Goal: Task Accomplishment & Management: Complete application form

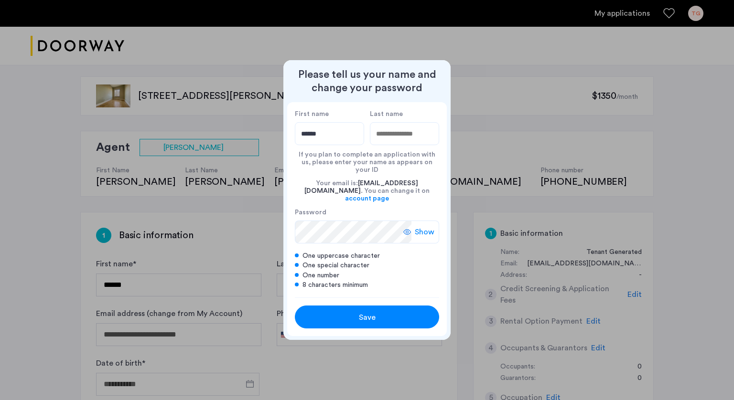
type input "******"
type input "********"
click at [355, 312] on div "Save" at bounding box center [367, 317] width 92 height 11
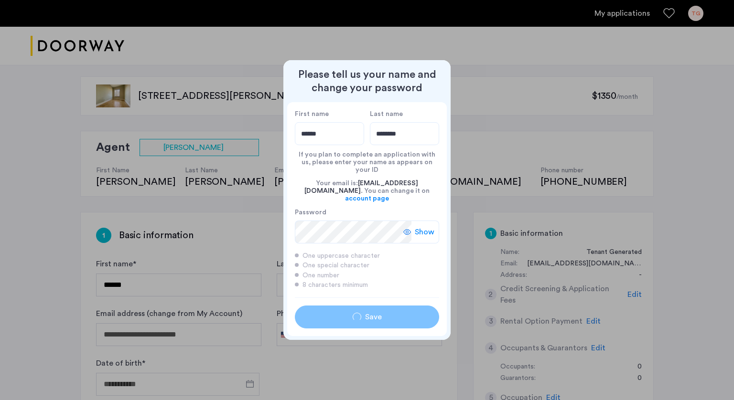
type input "******"
type input "********"
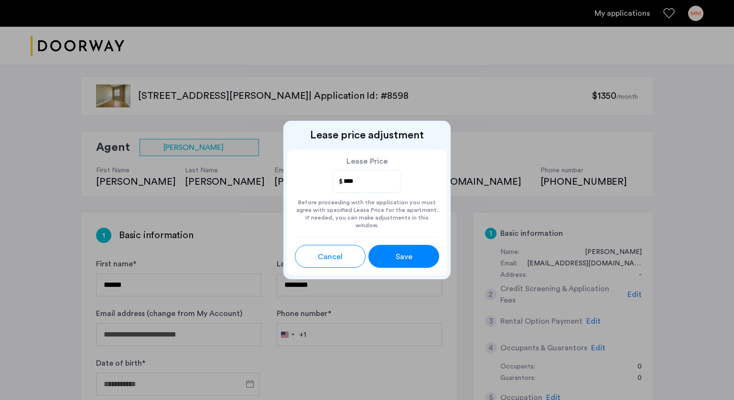
click at [418, 257] on div "Save" at bounding box center [404, 256] width 32 height 11
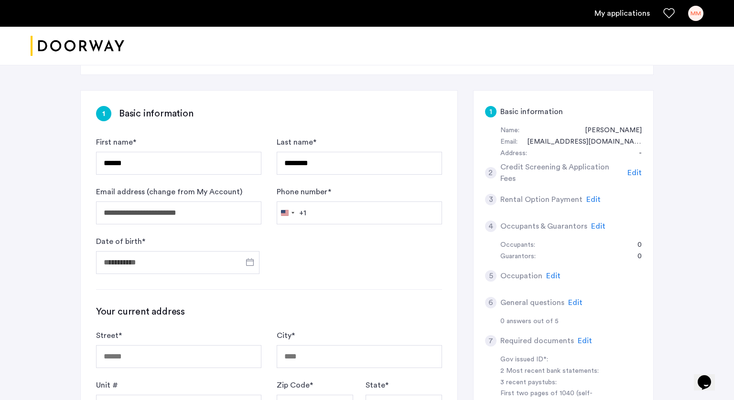
scroll to position [124, 0]
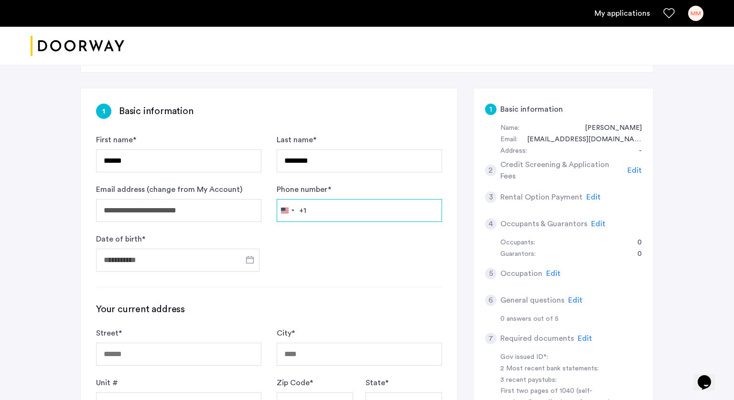
click at [350, 210] on input "Phone number *" at bounding box center [359, 210] width 165 height 23
type input "**********"
click at [300, 267] on form "**********" at bounding box center [269, 203] width 346 height 138
click at [247, 260] on span "Open calendar" at bounding box center [249, 259] width 23 height 23
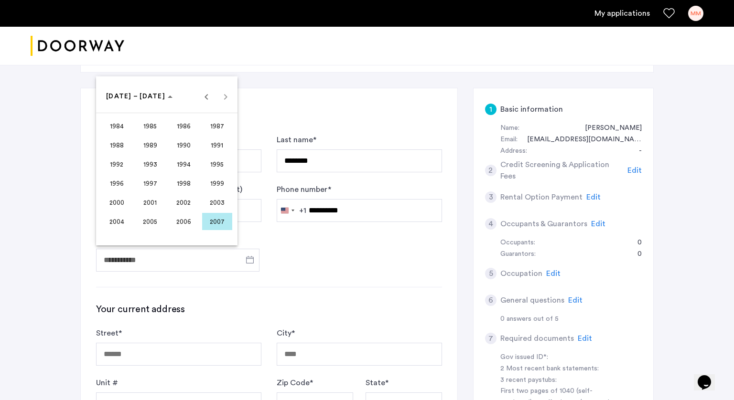
click at [217, 183] on span "1999" at bounding box center [217, 183] width 30 height 17
click at [119, 167] on span "MAY" at bounding box center [117, 164] width 30 height 17
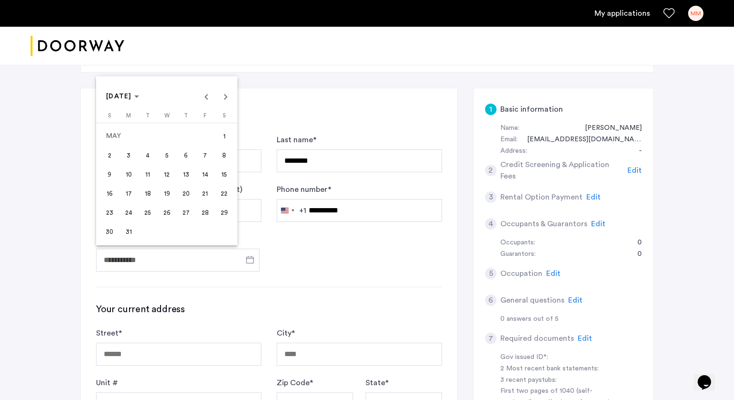
click at [225, 137] on span "1" at bounding box center [223, 136] width 17 height 17
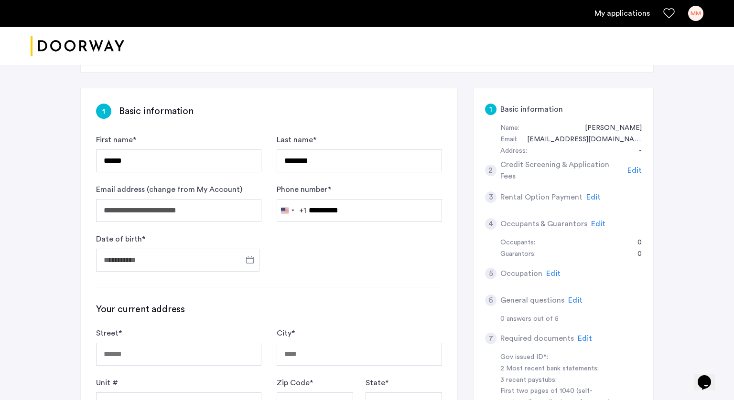
type input "**********"
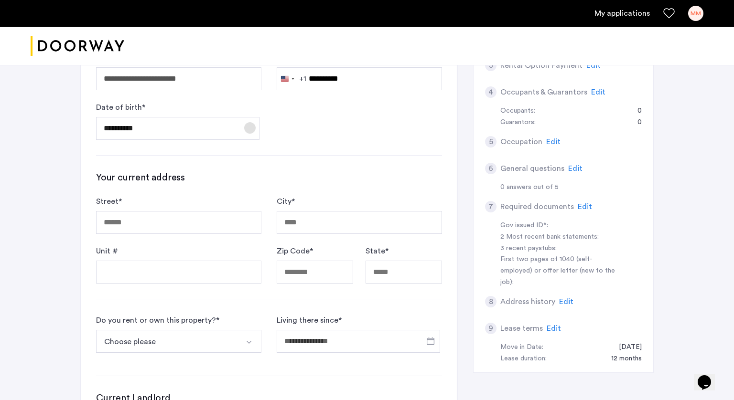
scroll to position [258, 0]
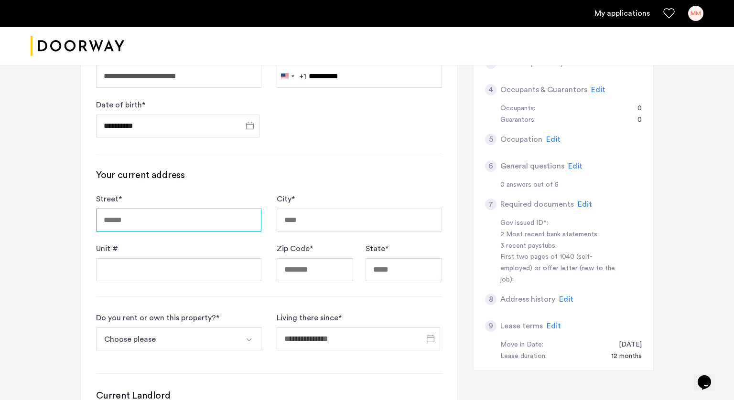
click at [166, 219] on input "Street *" at bounding box center [178, 220] width 165 height 23
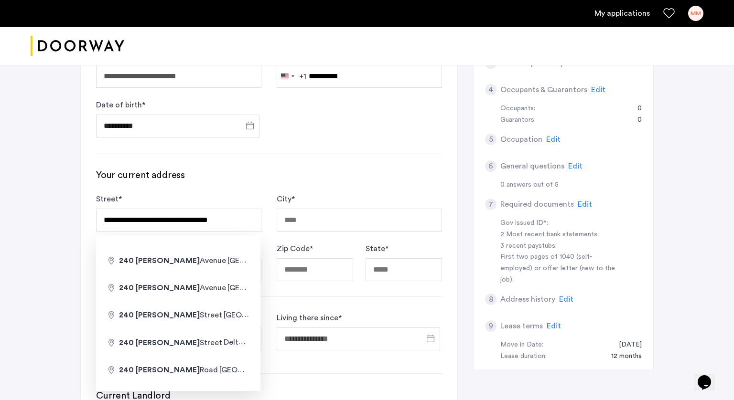
type input "**********"
type input "********"
type input "*****"
type input "**"
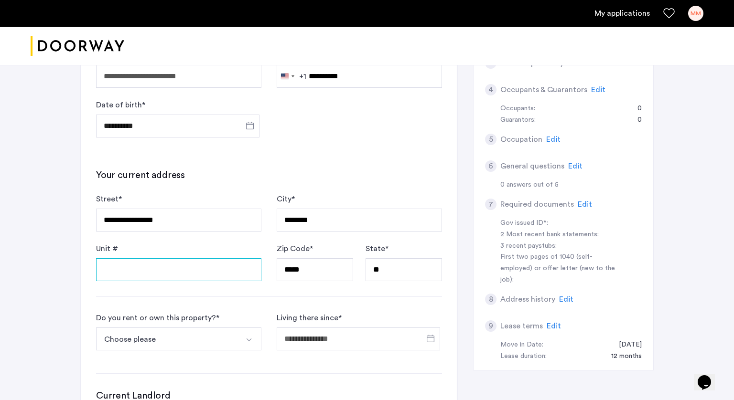
click at [188, 280] on input "Unit #" at bounding box center [178, 269] width 165 height 23
type input "**"
click at [208, 304] on div "**********" at bounding box center [269, 243] width 377 height 579
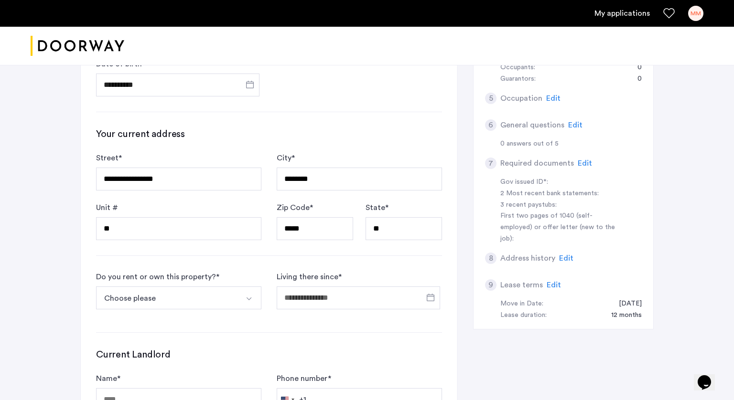
scroll to position [314, 0]
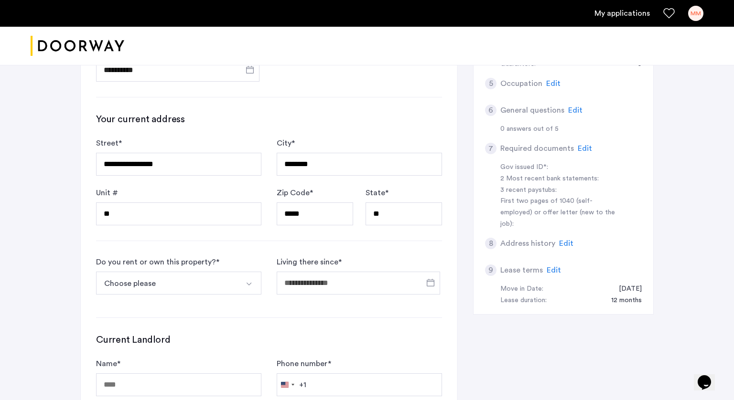
click at [216, 267] on div "Do you rent or own this property? *" at bounding box center [157, 262] width 123 height 11
click at [206, 286] on button "Choose please" at bounding box center [167, 283] width 143 height 23
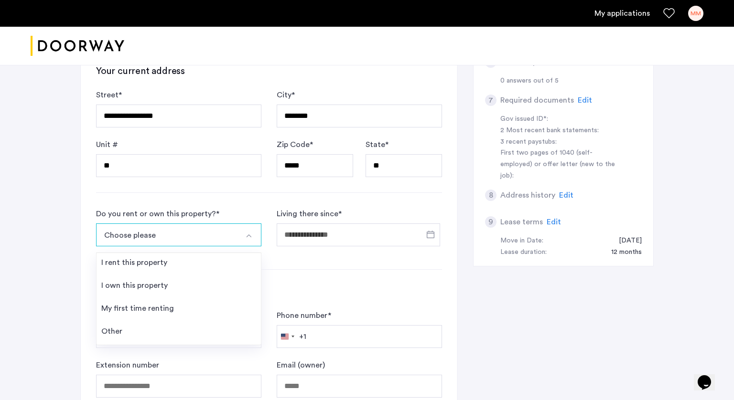
scroll to position [365, 0]
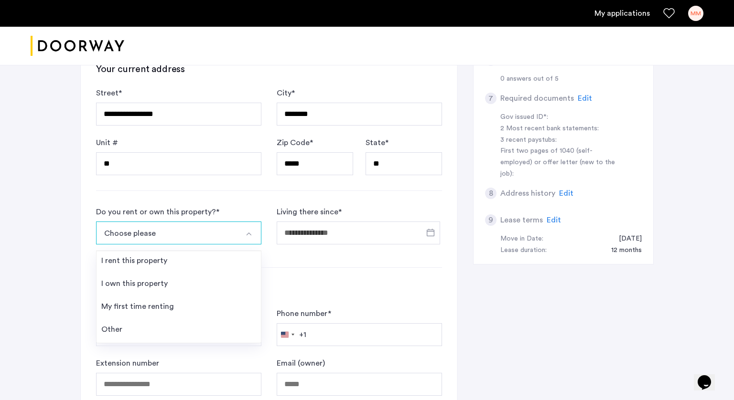
click at [208, 197] on div "**********" at bounding box center [269, 137] width 377 height 579
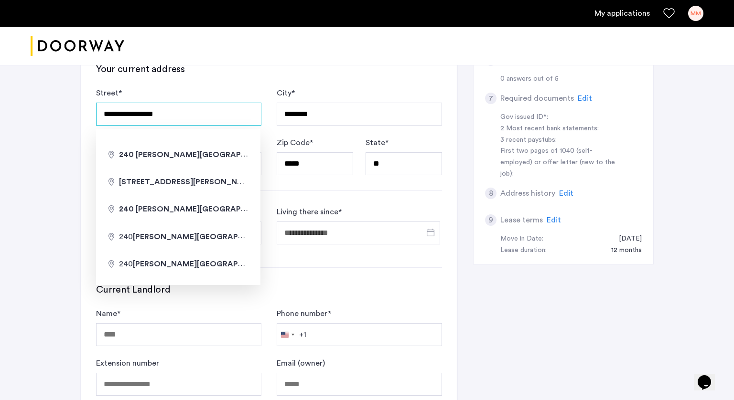
drag, startPoint x: 184, startPoint y: 116, endPoint x: 87, endPoint y: 114, distance: 97.0
click at [87, 114] on div "**********" at bounding box center [269, 137] width 377 height 579
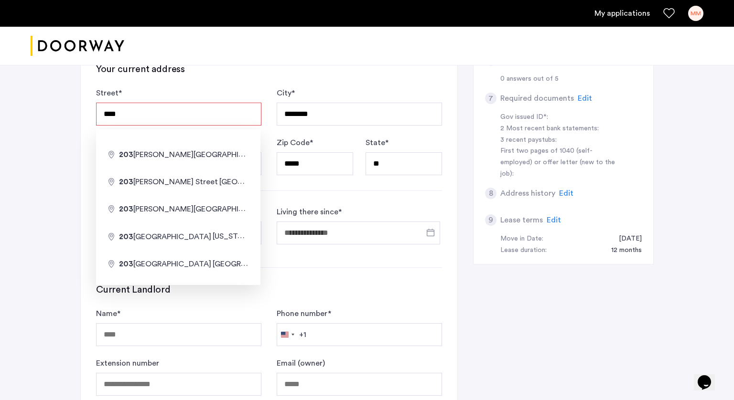
type input "**********"
type input "*****"
type input "**"
click at [331, 196] on div "**********" at bounding box center [269, 137] width 377 height 579
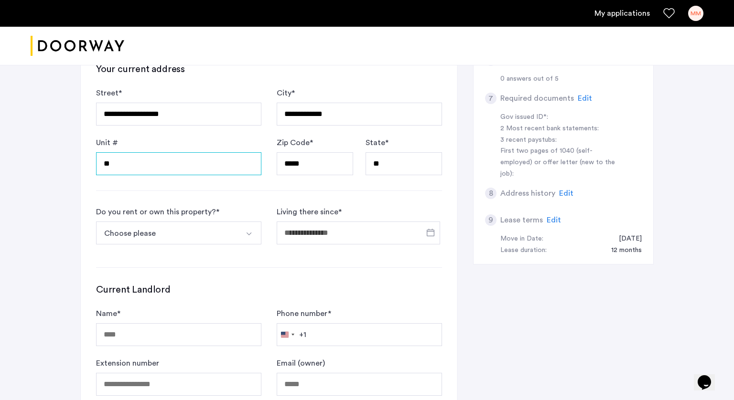
click at [175, 173] on input "**" at bounding box center [178, 163] width 165 height 23
type input "*"
click at [204, 198] on div "**********" at bounding box center [269, 137] width 377 height 579
click at [219, 232] on button "Choose please" at bounding box center [167, 233] width 143 height 23
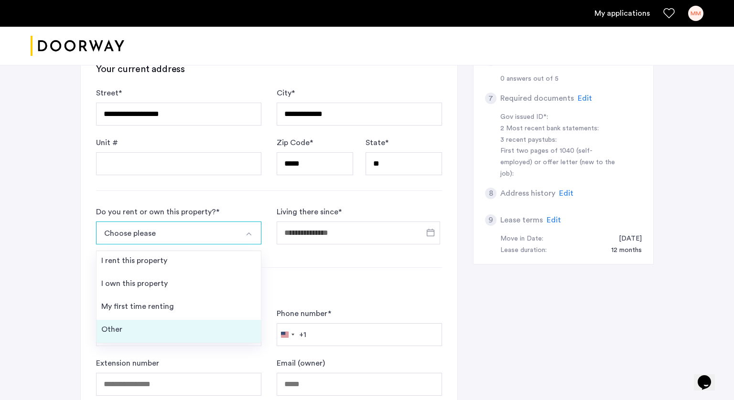
click at [161, 329] on li "Other" at bounding box center [179, 331] width 164 height 23
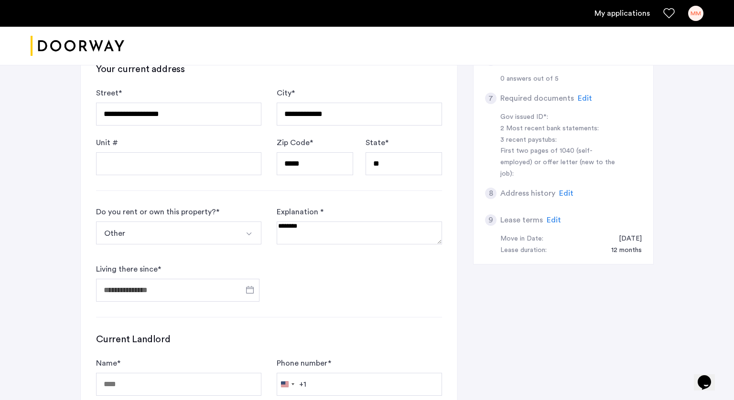
click at [325, 235] on textarea at bounding box center [359, 233] width 165 height 23
type textarea "**********"
click at [349, 297] on form "Do you rent or own this property? * Other I rent this property I own this prope…" at bounding box center [269, 254] width 346 height 96
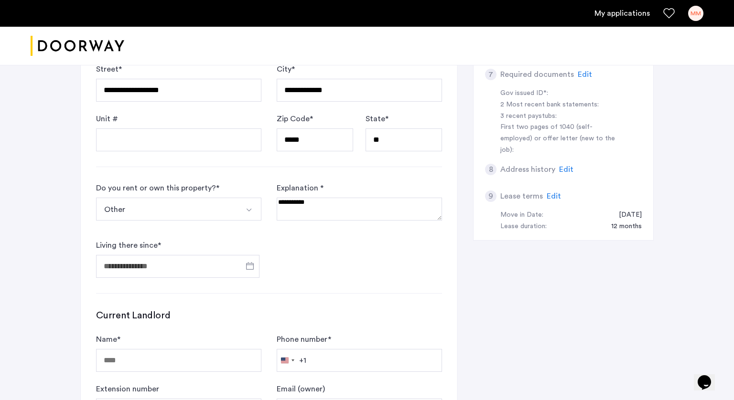
scroll to position [390, 0]
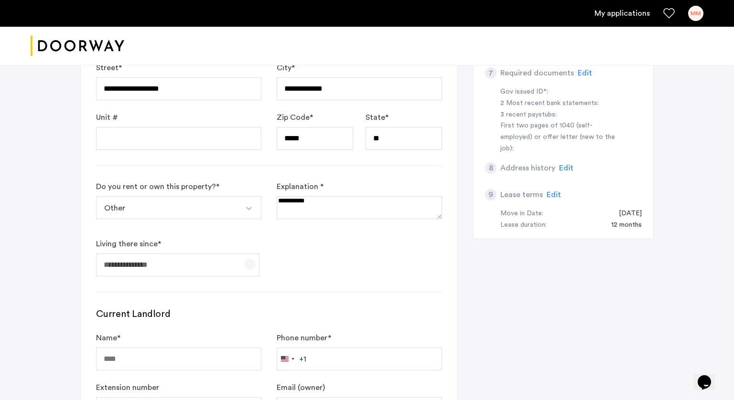
click at [253, 268] on span "Open calendar" at bounding box center [249, 264] width 23 height 23
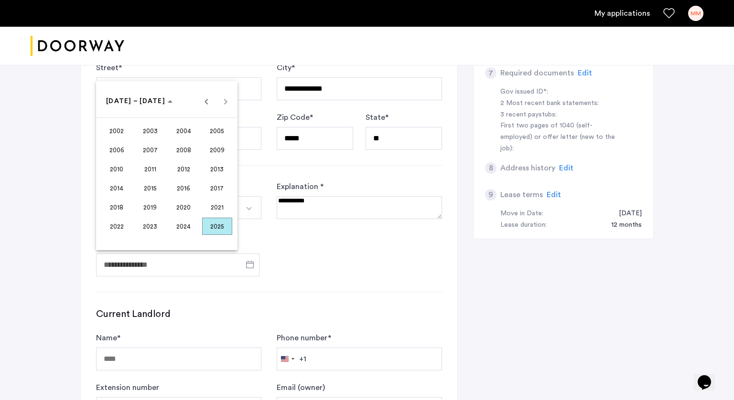
click at [178, 228] on span "2024" at bounding box center [184, 226] width 30 height 17
click at [214, 147] on span "APR" at bounding box center [217, 149] width 30 height 17
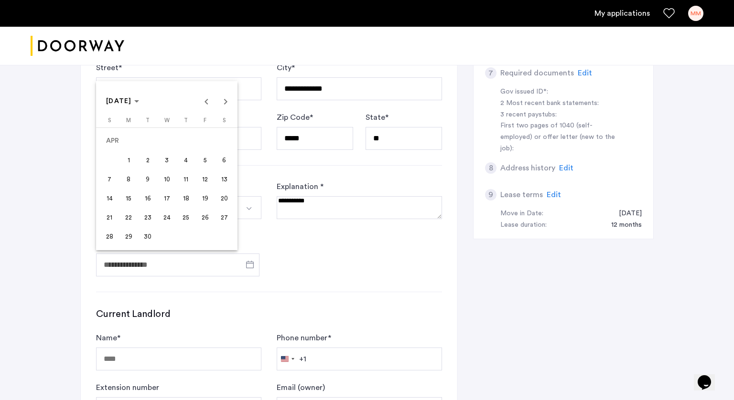
click at [131, 162] on span "1" at bounding box center [128, 159] width 17 height 17
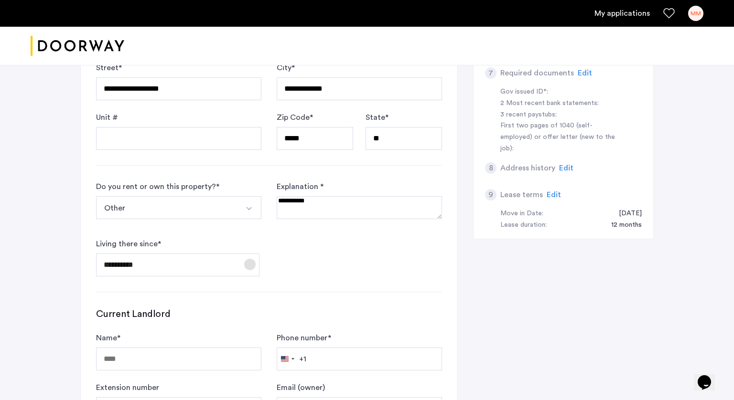
click at [247, 268] on span "Open calendar" at bounding box center [249, 264] width 23 height 23
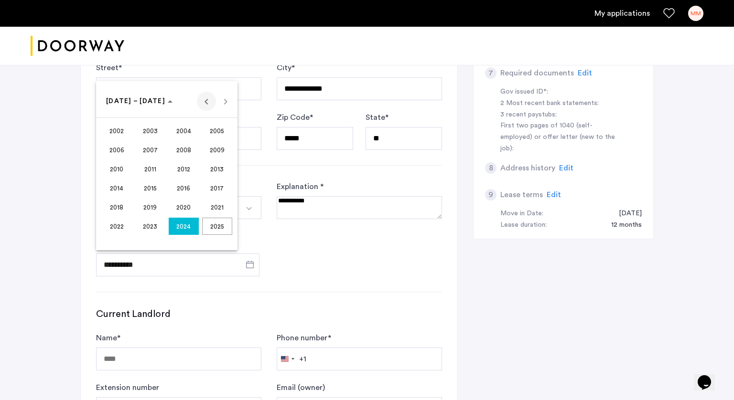
click at [206, 103] on span "Previous 24 years" at bounding box center [206, 101] width 19 height 19
click at [220, 104] on span "Next 24 years" at bounding box center [225, 101] width 19 height 19
click at [181, 230] on span "2024" at bounding box center [184, 226] width 30 height 17
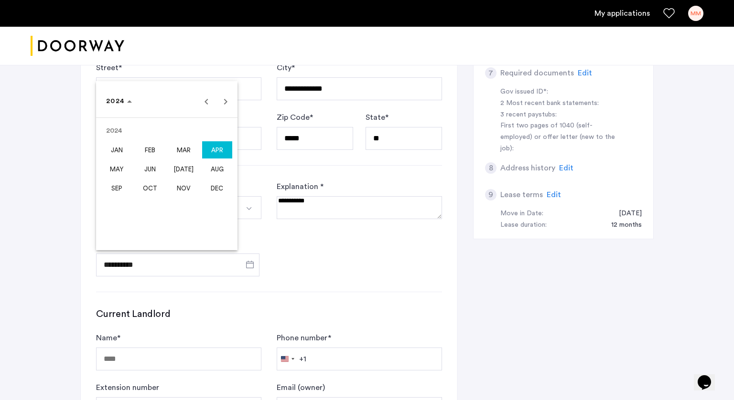
click at [216, 150] on span "APR" at bounding box center [217, 149] width 30 height 17
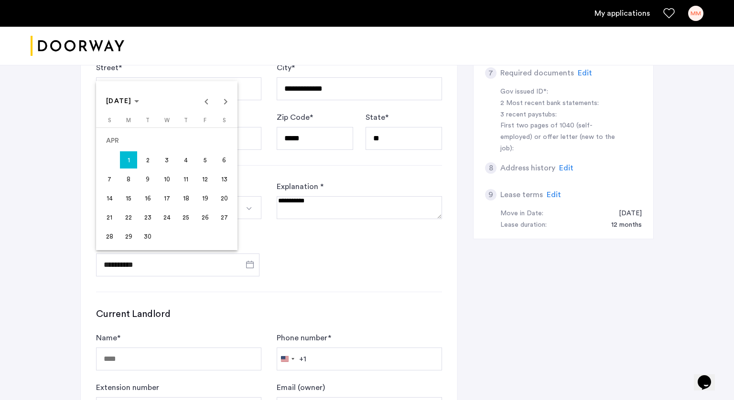
click at [148, 237] on span "30" at bounding box center [147, 236] width 17 height 17
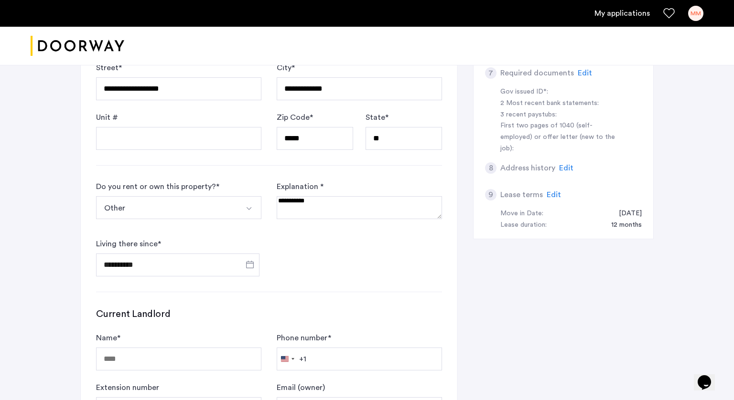
type input "**********"
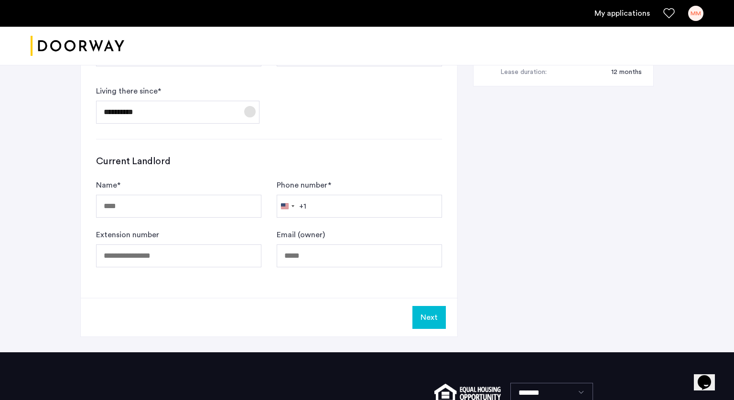
scroll to position [544, 0]
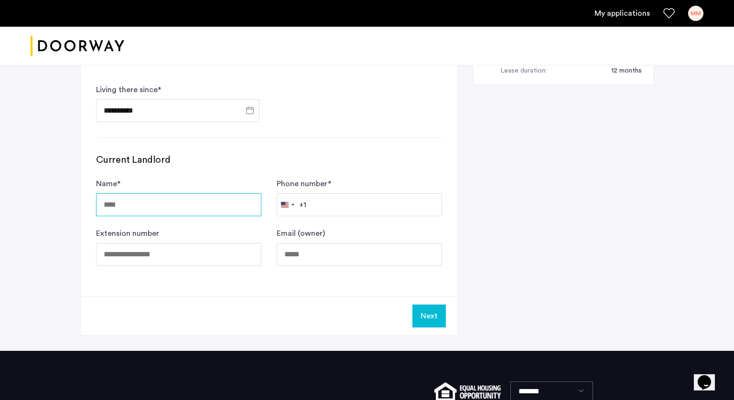
click at [186, 206] on input "Name *" at bounding box center [178, 205] width 165 height 23
type input "***"
click at [343, 203] on input "Phone number *" at bounding box center [359, 205] width 165 height 23
type input "**********"
click at [420, 118] on form "**********" at bounding box center [269, 75] width 346 height 96
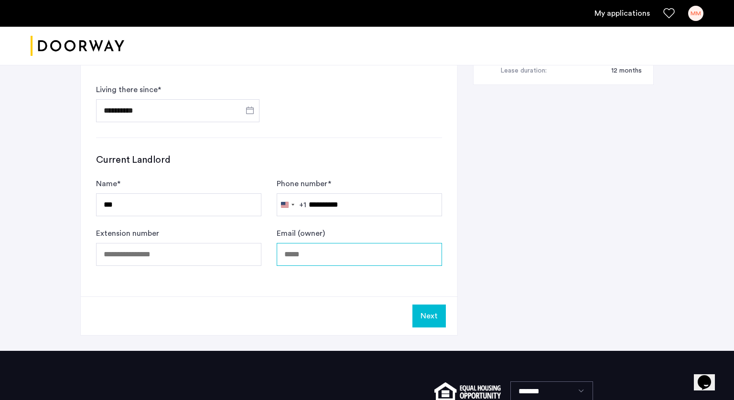
click at [349, 253] on input "Email (owner)" at bounding box center [359, 254] width 165 height 23
click at [434, 310] on button "Next" at bounding box center [428, 316] width 33 height 23
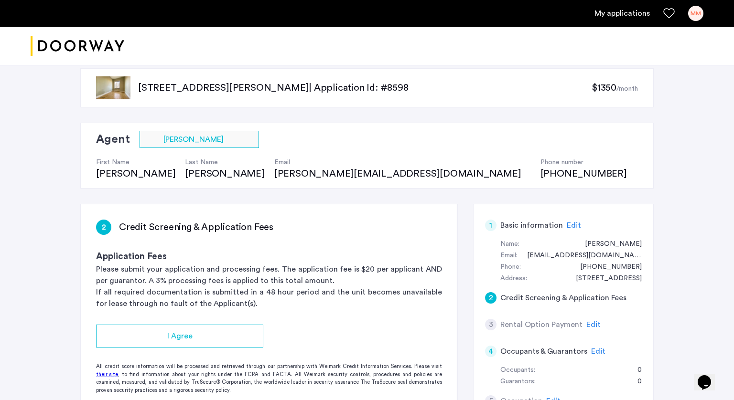
scroll to position [13, 0]
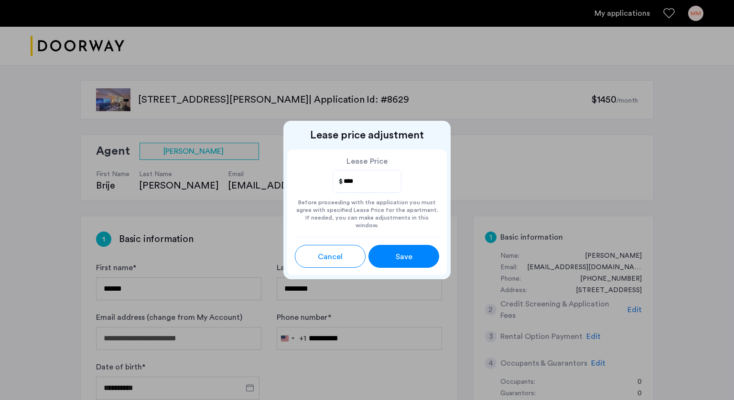
click at [418, 253] on div "Save" at bounding box center [404, 256] width 32 height 11
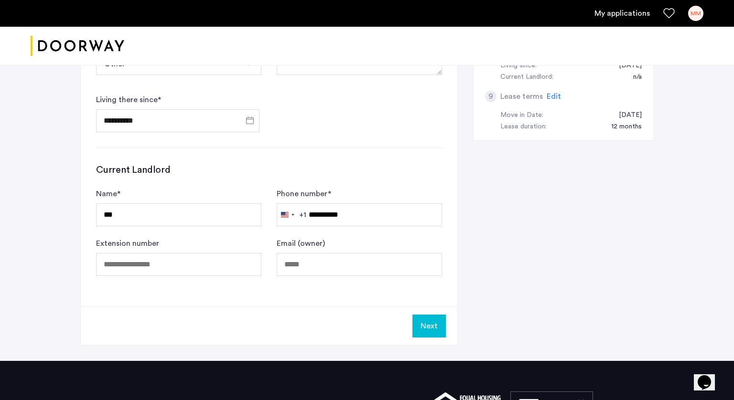
scroll to position [538, 0]
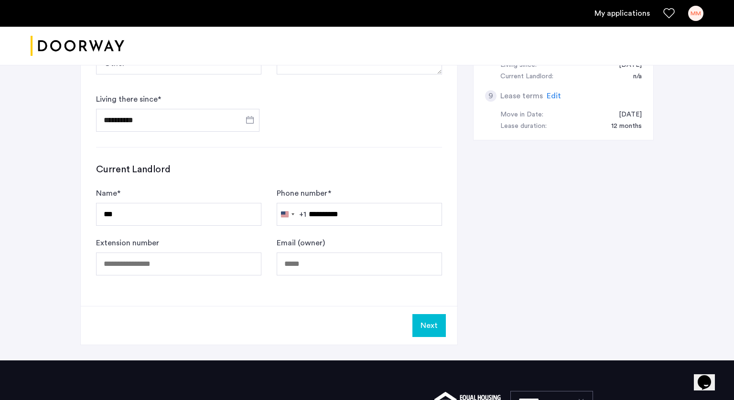
click at [438, 325] on button "Next" at bounding box center [428, 325] width 33 height 23
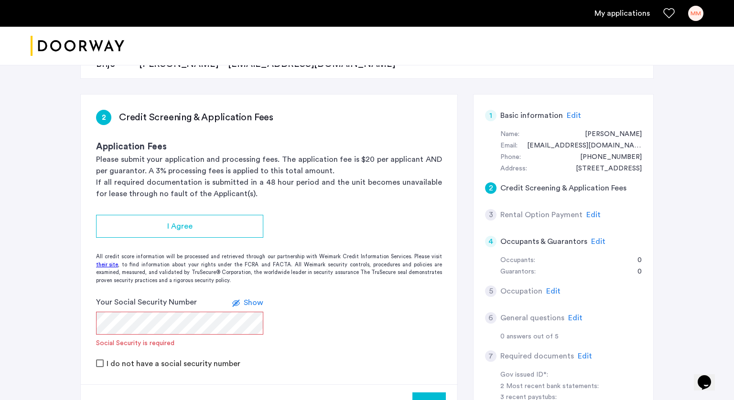
scroll to position [123, 0]
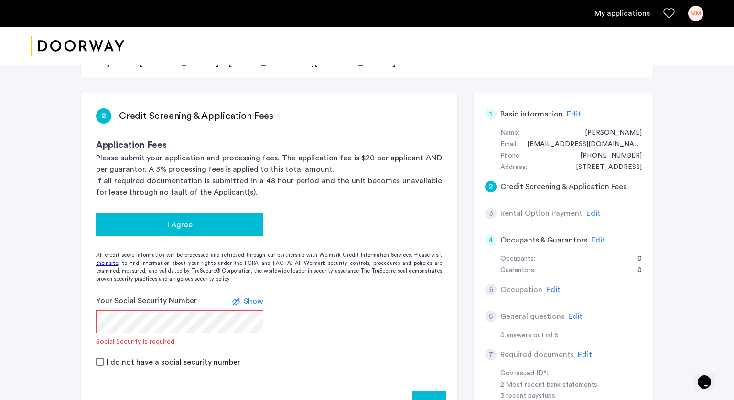
click at [215, 227] on div "I Agree" at bounding box center [180, 224] width 152 height 11
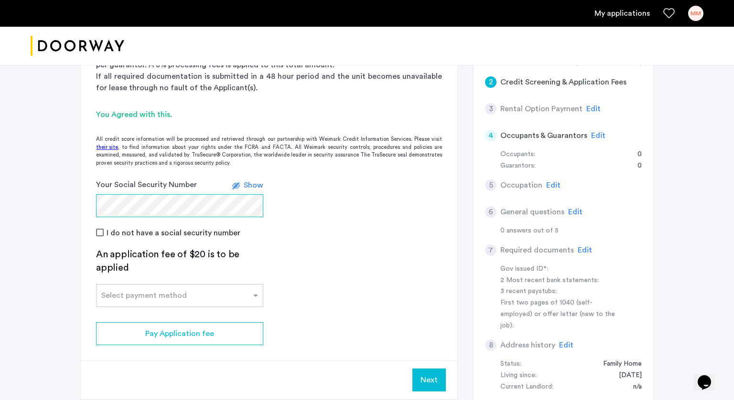
scroll to position [228, 0]
click at [255, 294] on span at bounding box center [257, 295] width 12 height 11
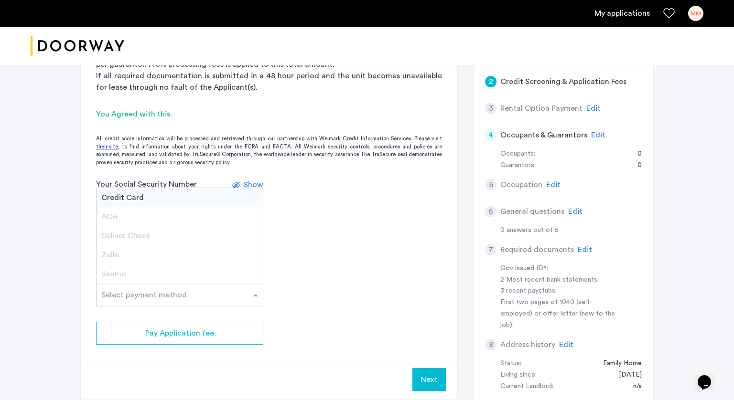
click at [164, 196] on div "Credit Card" at bounding box center [180, 197] width 166 height 19
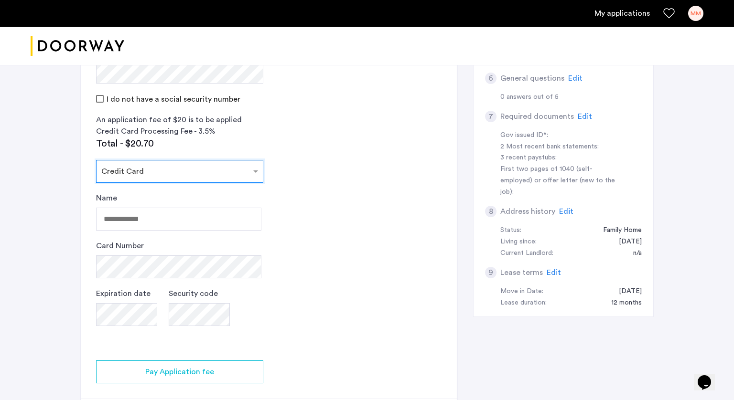
scroll to position [373, 0]
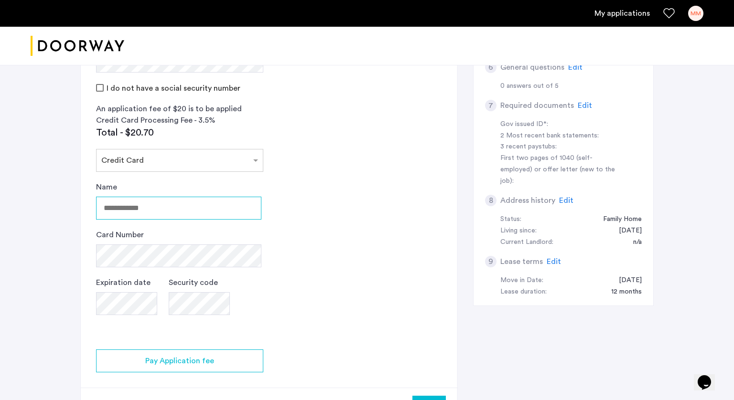
click at [158, 208] on input "Name" at bounding box center [178, 208] width 165 height 23
type input "**********"
click at [294, 218] on app-credit-screening "2 Credit Screening & Application Fees Application Fees Please submit your appli…" at bounding box center [269, 135] width 377 height 583
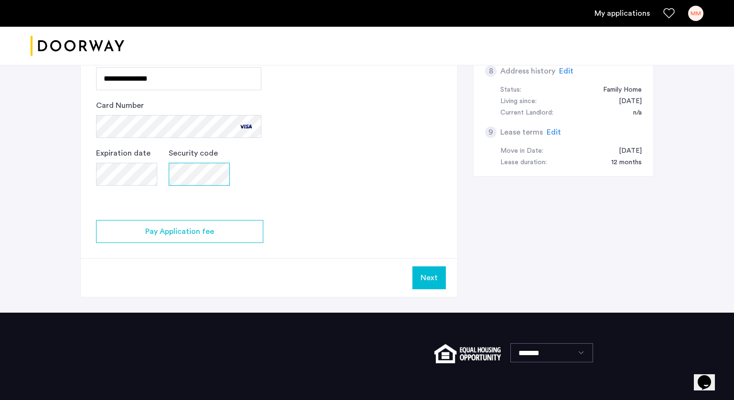
scroll to position [503, 0]
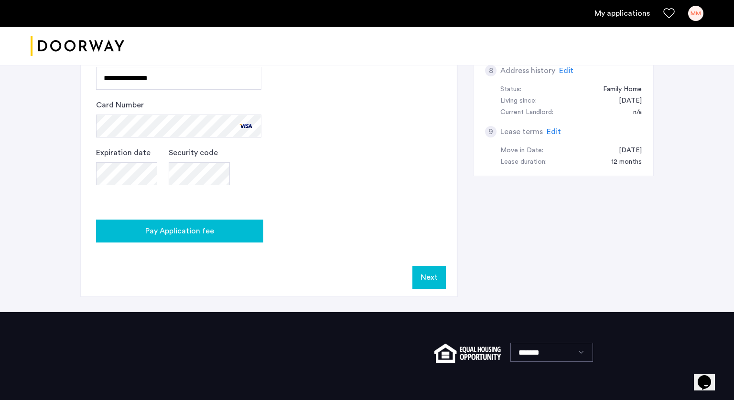
click at [205, 228] on span "Pay Application fee" at bounding box center [179, 231] width 69 height 11
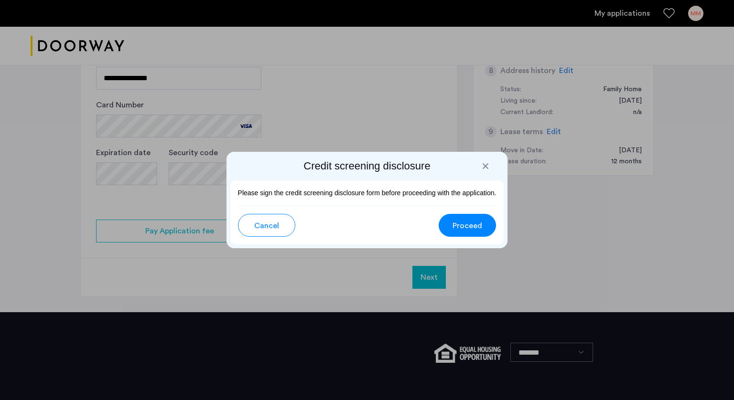
click at [469, 229] on span "Proceed" at bounding box center [467, 225] width 30 height 11
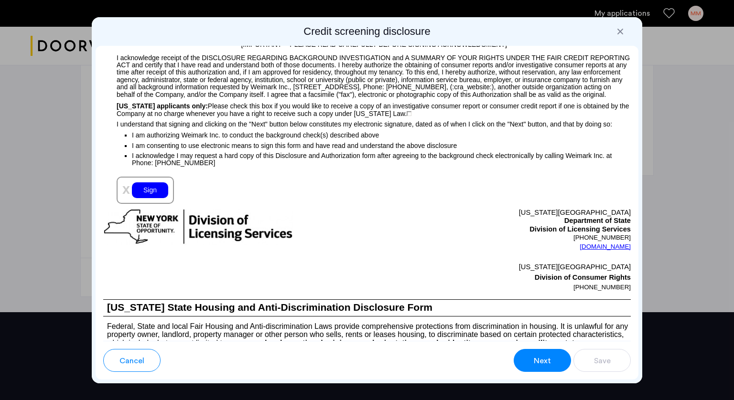
scroll to position [997, 0]
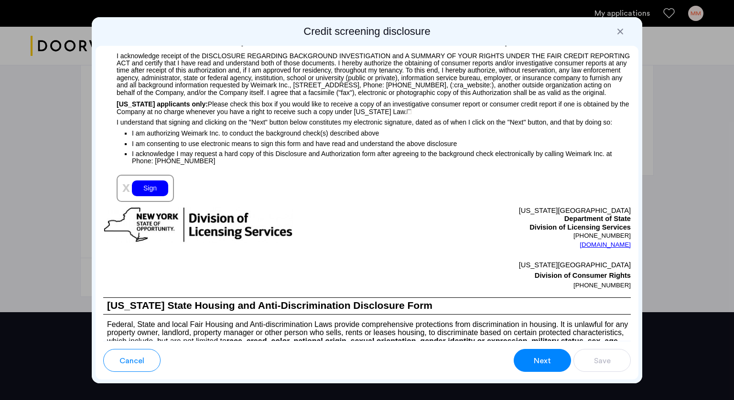
click at [153, 196] on div "Sign" at bounding box center [150, 189] width 36 height 16
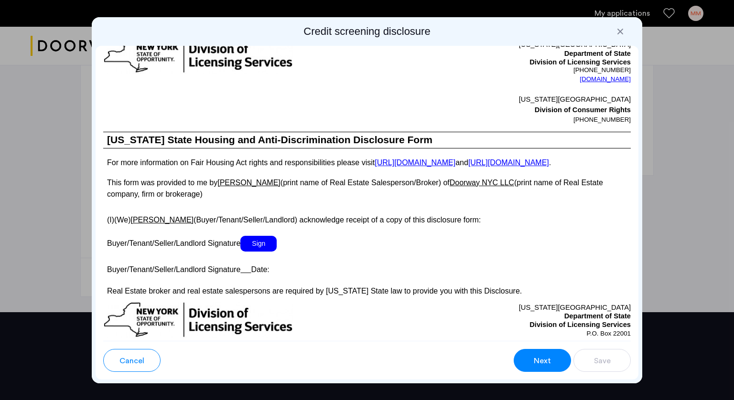
scroll to position [1632, 0]
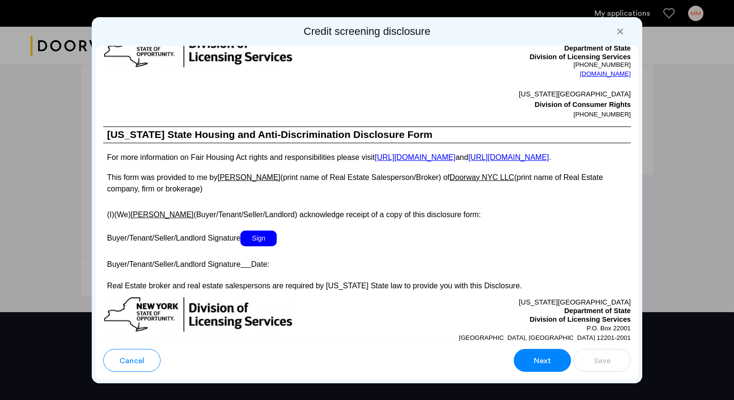
click at [260, 247] on span "Sign" at bounding box center [258, 239] width 36 height 16
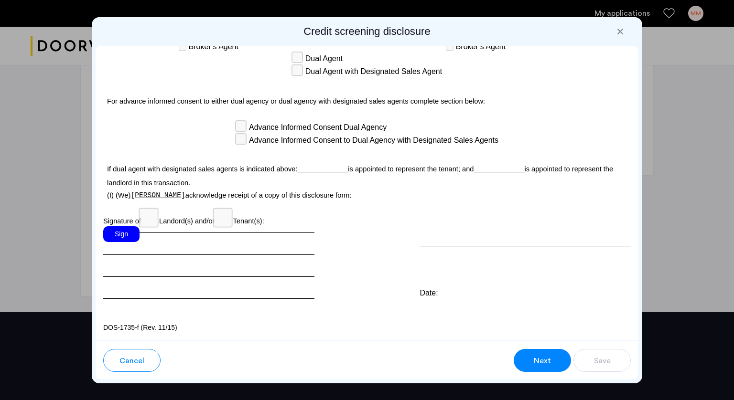
scroll to position [2731, 0]
click at [114, 233] on div "Sign" at bounding box center [121, 234] width 36 height 16
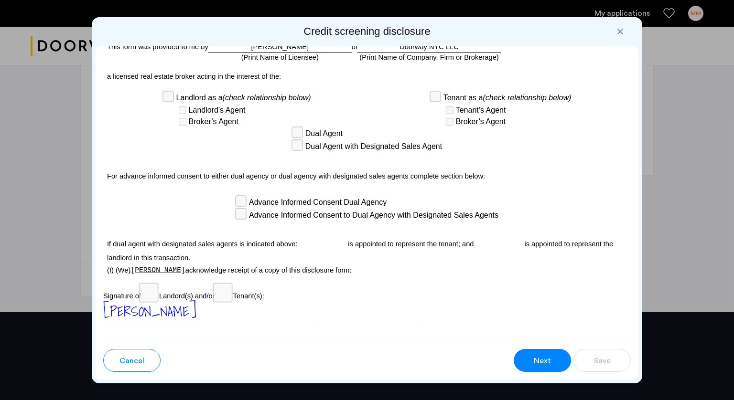
scroll to position [2634, 0]
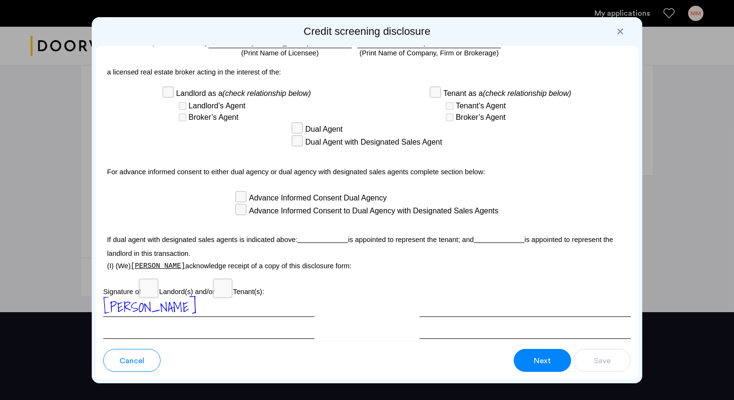
click at [528, 355] on button "Next" at bounding box center [542, 360] width 57 height 23
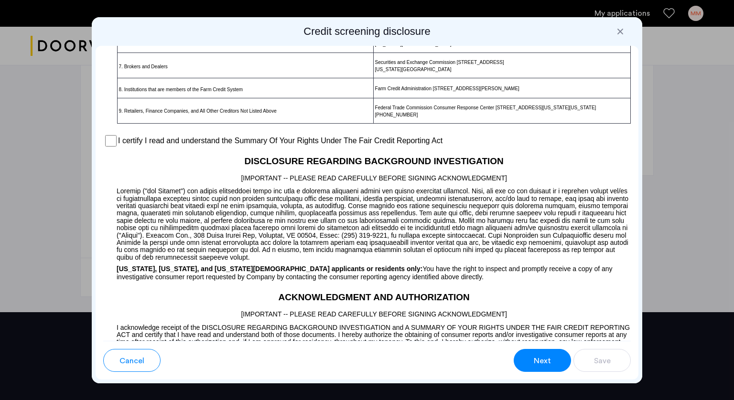
scroll to position [690, 0]
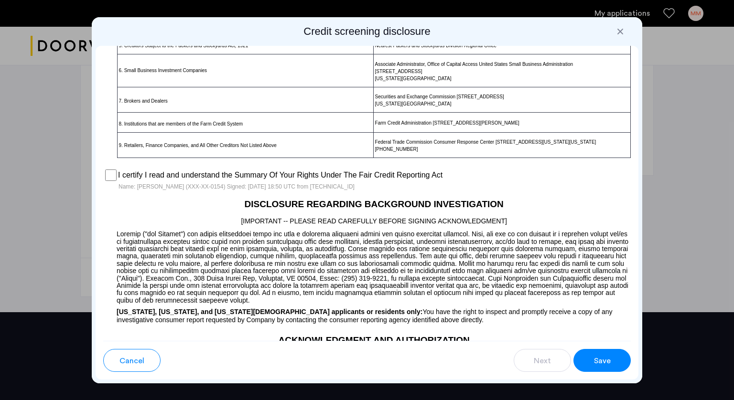
click at [594, 361] on span "Save" at bounding box center [602, 360] width 17 height 11
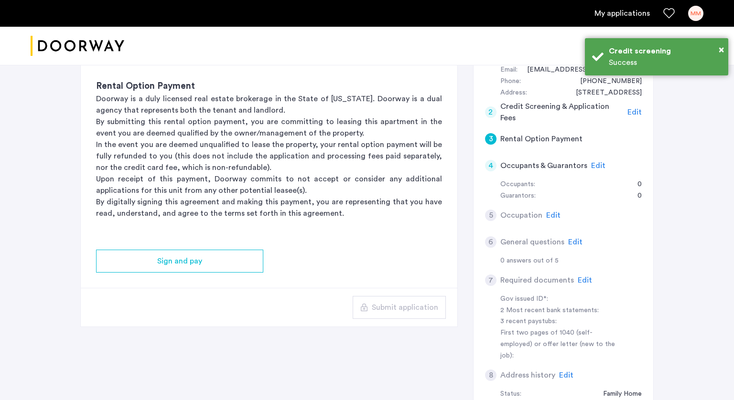
scroll to position [198, 0]
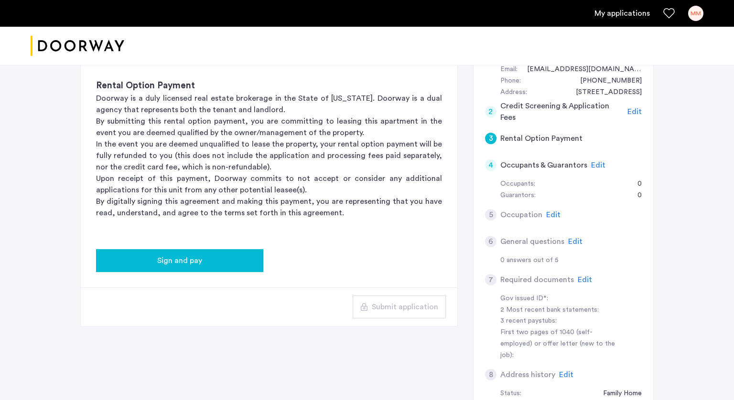
click at [188, 262] on span "Sign and pay" at bounding box center [179, 260] width 45 height 11
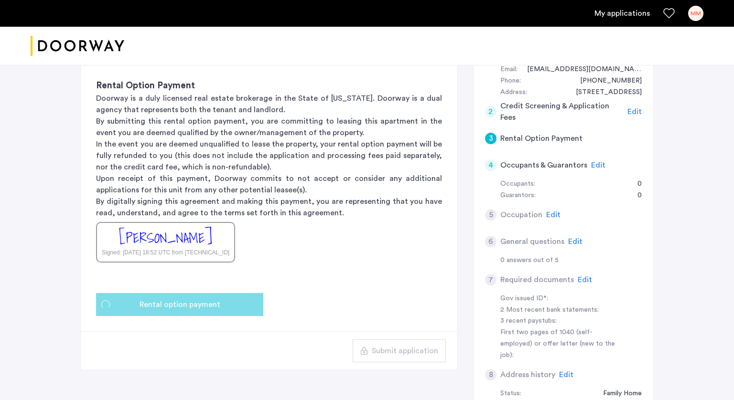
scroll to position [0, 0]
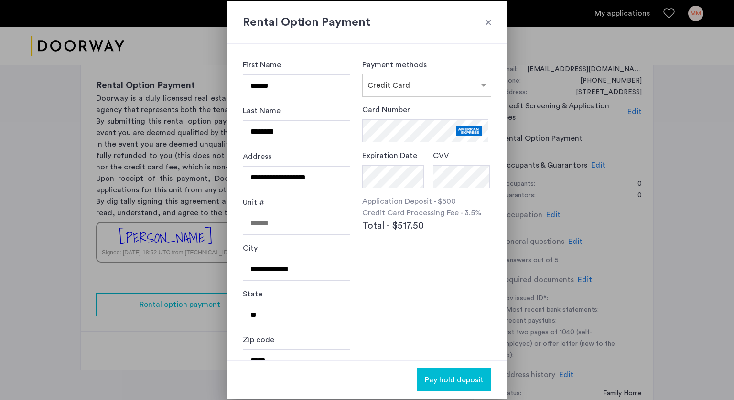
click at [408, 106] on label "Card Number" at bounding box center [386, 109] width 48 height 11
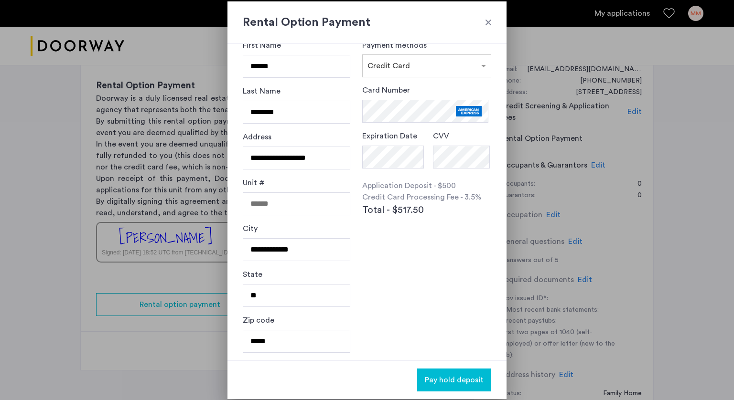
click at [405, 311] on div "Payment methods × Credit Card Card Number Expiration Date CVV Application Depos…" at bounding box center [426, 183] width 129 height 286
click at [449, 382] on span "Pay hold deposit" at bounding box center [454, 380] width 59 height 11
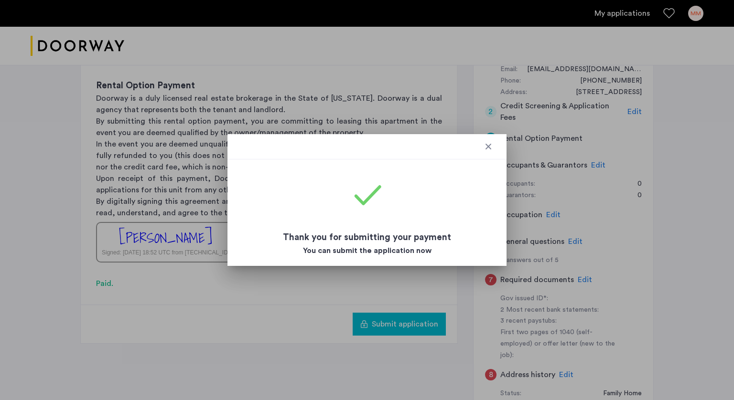
click at [489, 144] on div at bounding box center [489, 147] width 10 height 10
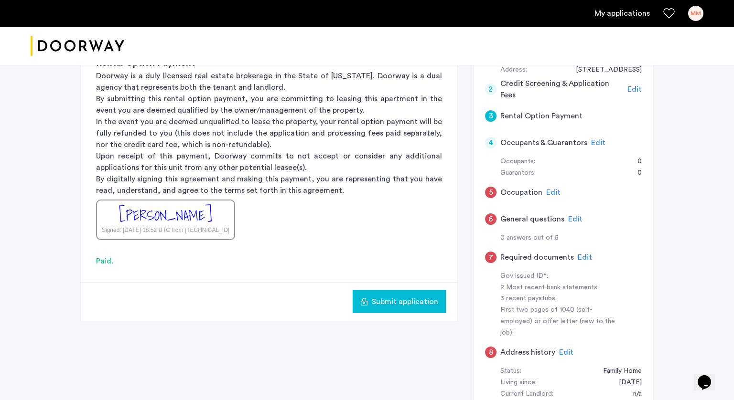
scroll to position [250, 0]
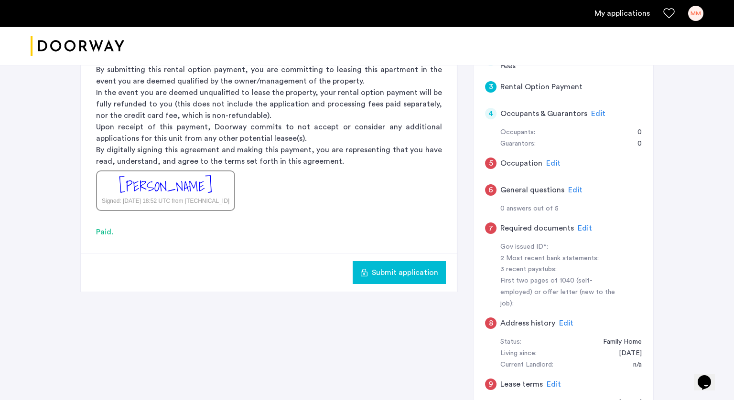
click at [546, 166] on span "Edit" at bounding box center [553, 164] width 14 height 8
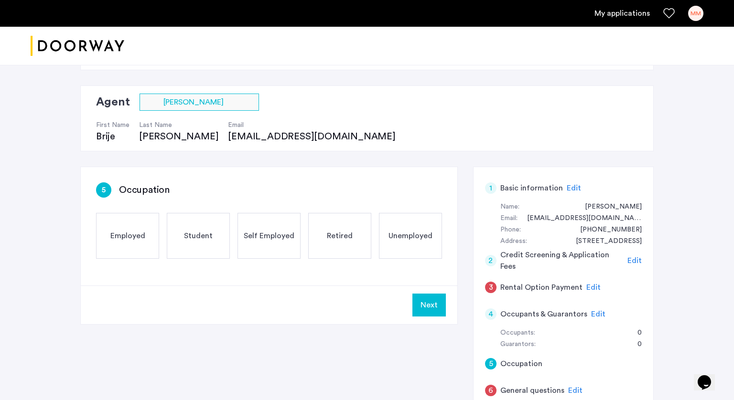
scroll to position [48, 0]
click at [111, 247] on div "Employed" at bounding box center [127, 237] width 63 height 46
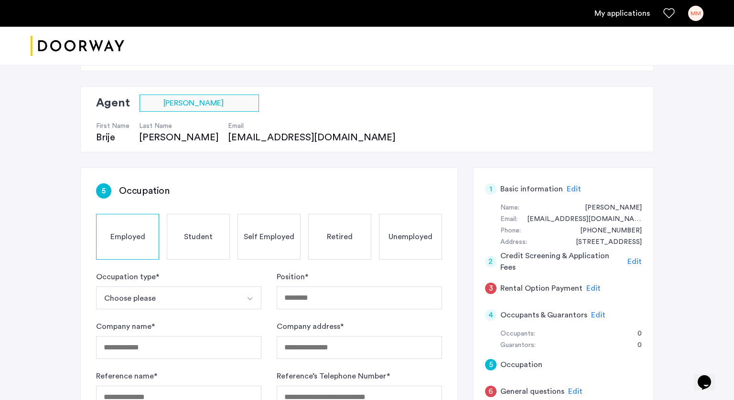
click at [194, 239] on span "Student" at bounding box center [198, 236] width 29 height 11
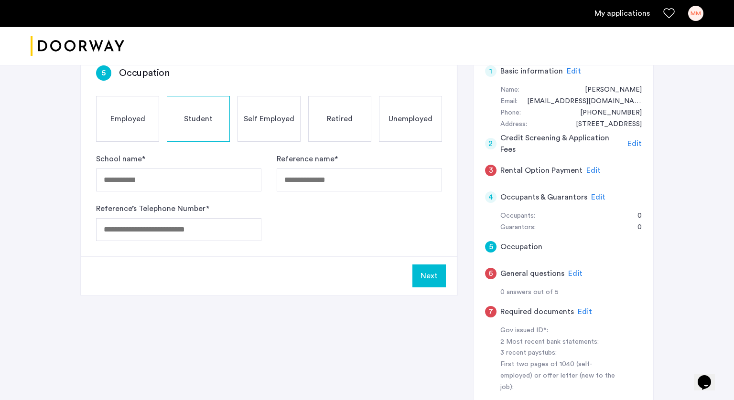
scroll to position [105, 0]
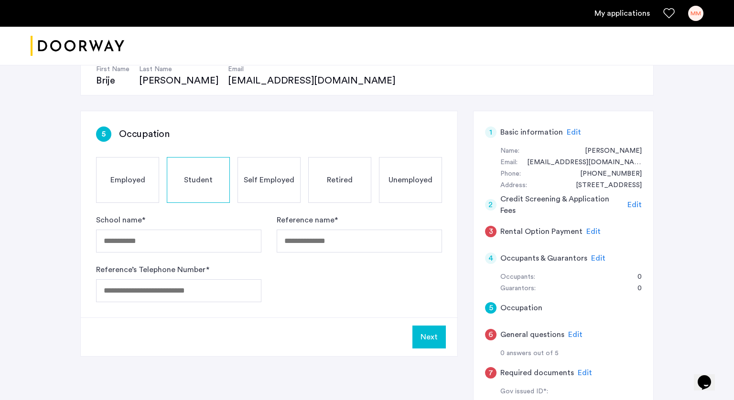
click at [148, 170] on div "Employed" at bounding box center [127, 180] width 63 height 46
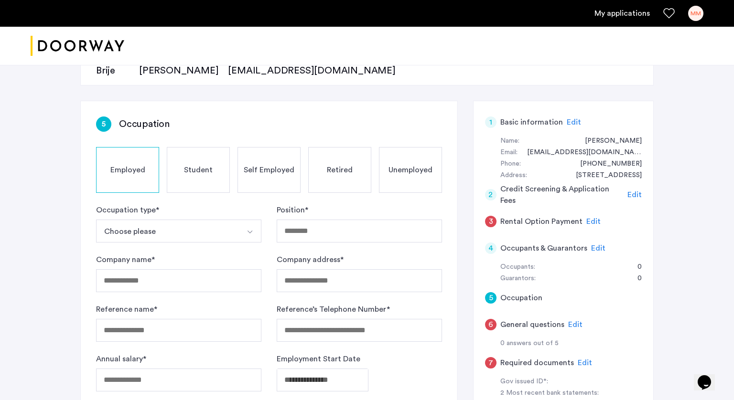
scroll to position [114, 0]
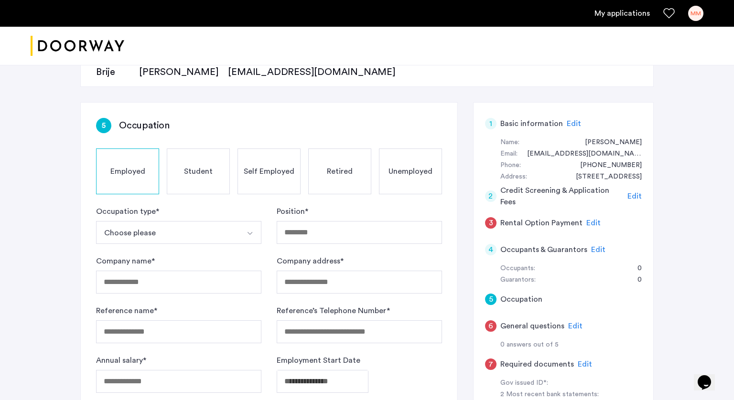
click at [592, 225] on span "Edit" at bounding box center [593, 223] width 14 height 8
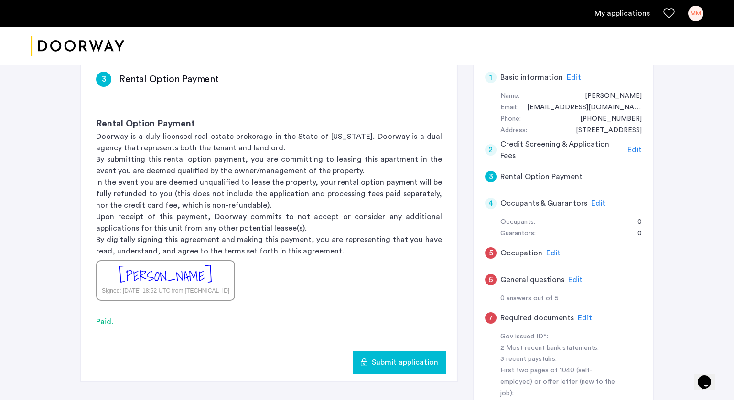
scroll to position [158, 0]
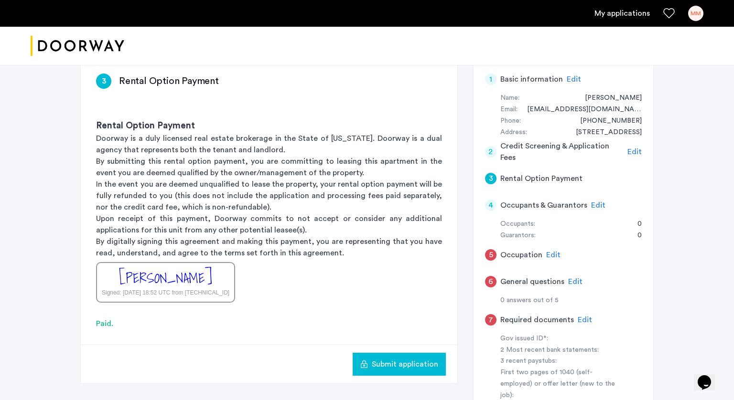
click at [532, 257] on h5 "Occupation" at bounding box center [521, 254] width 42 height 11
click at [550, 253] on span "Edit" at bounding box center [553, 255] width 14 height 8
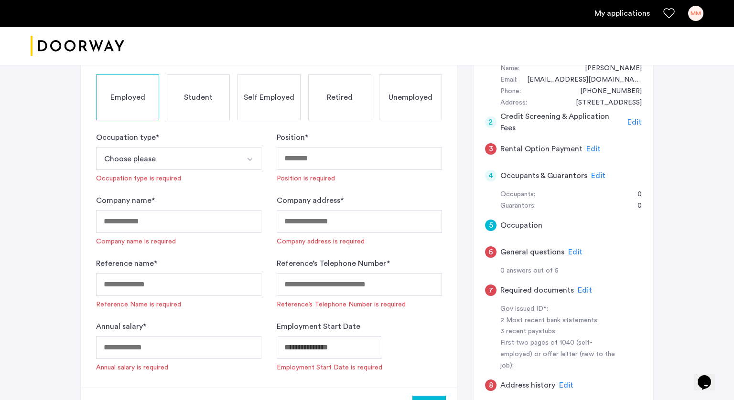
scroll to position [186, 0]
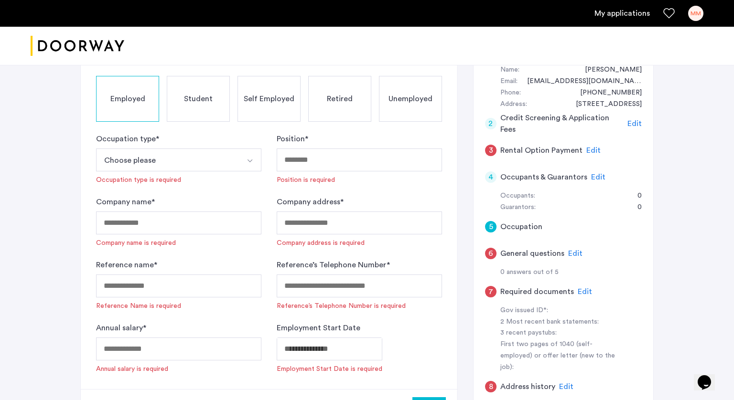
click at [491, 179] on div "4" at bounding box center [490, 177] width 11 height 11
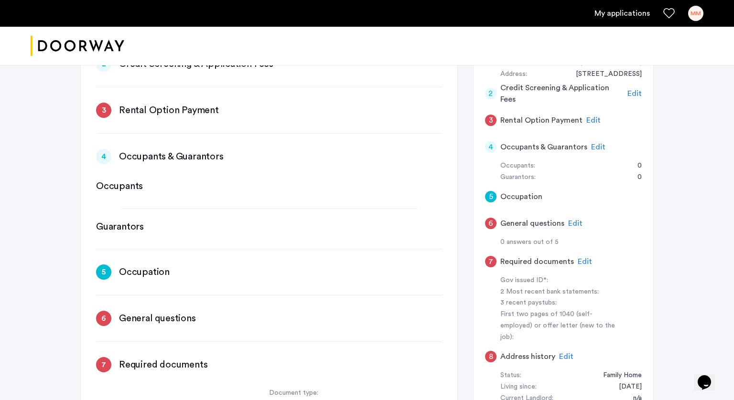
scroll to position [251, 0]
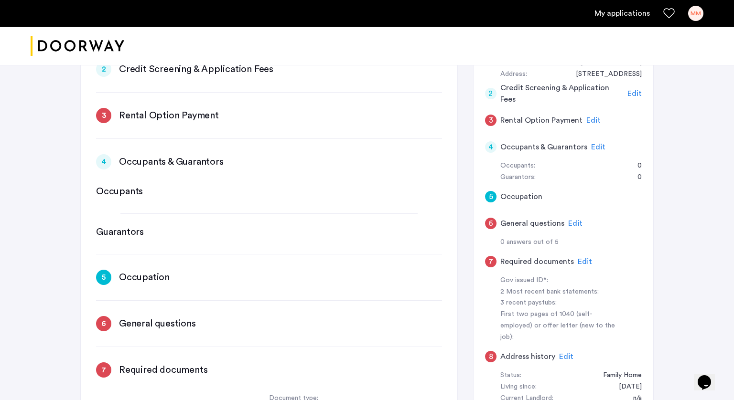
click at [198, 156] on h3 "Occupants & Guarantors" at bounding box center [171, 161] width 105 height 13
click at [164, 193] on div "Occupants" at bounding box center [269, 191] width 346 height 13
click at [123, 228] on h3 "Guarantors" at bounding box center [120, 232] width 48 height 13
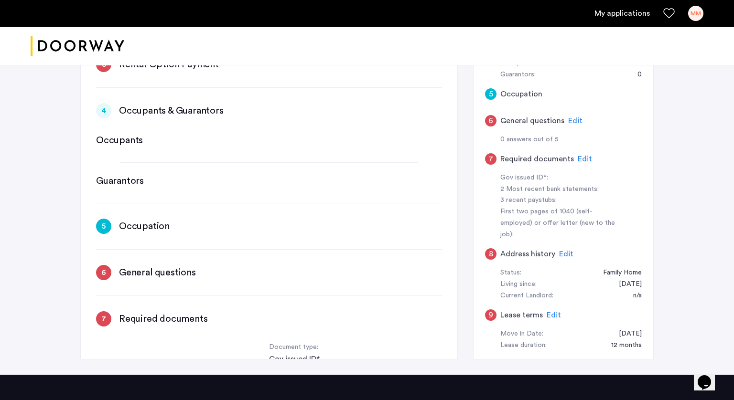
scroll to position [314, 0]
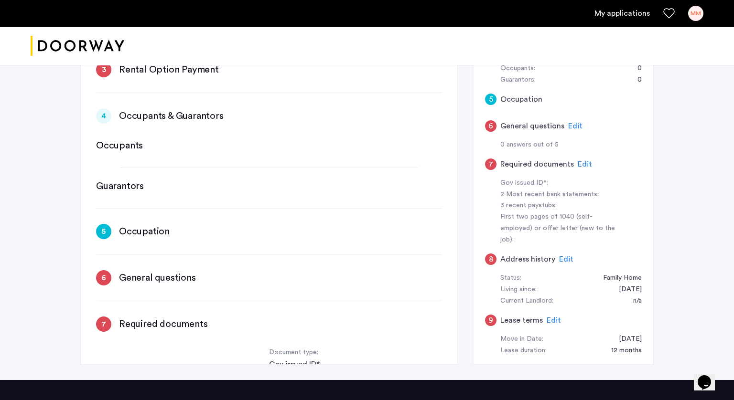
click at [573, 123] on span "Edit" at bounding box center [575, 126] width 14 height 8
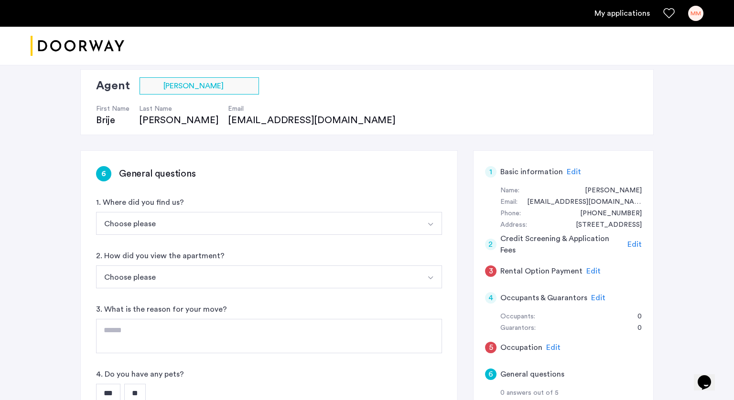
scroll to position [91, 0]
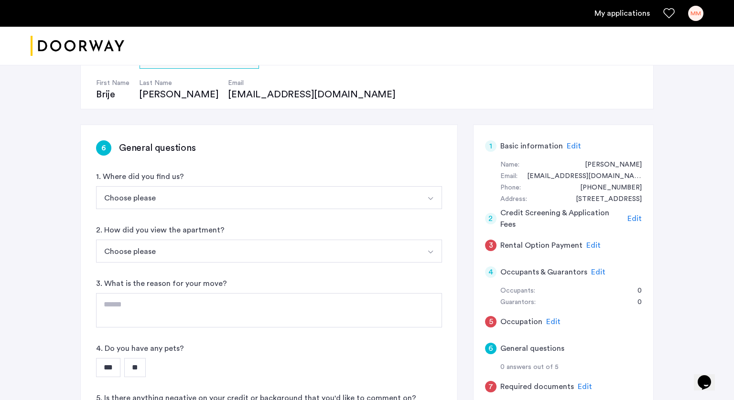
click at [213, 207] on button "Choose please" at bounding box center [257, 197] width 323 height 23
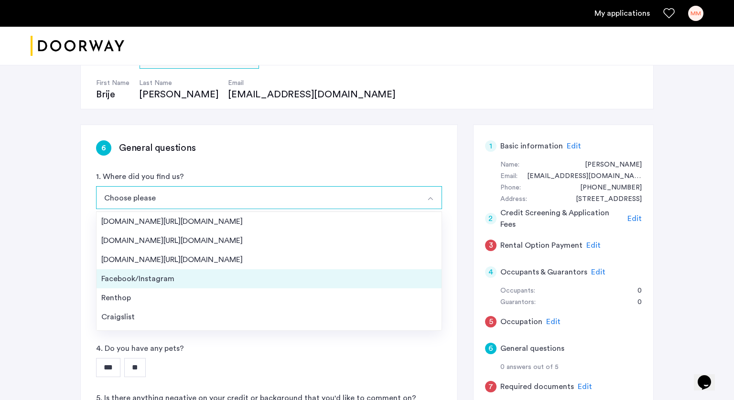
click at [168, 279] on div "Facebook/Instagram" at bounding box center [268, 278] width 335 height 11
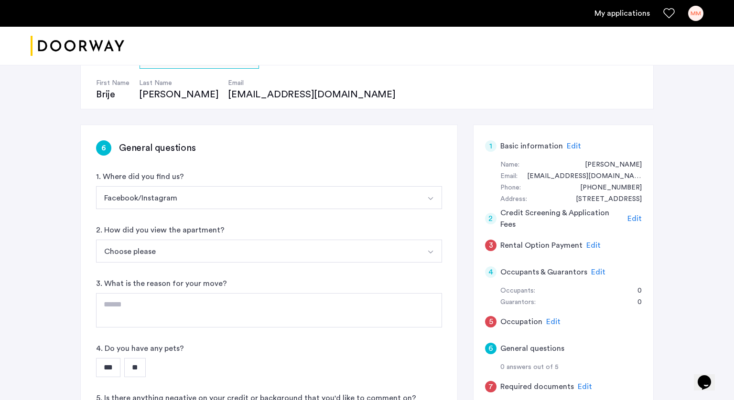
click at [179, 258] on button "Choose please" at bounding box center [257, 251] width 323 height 23
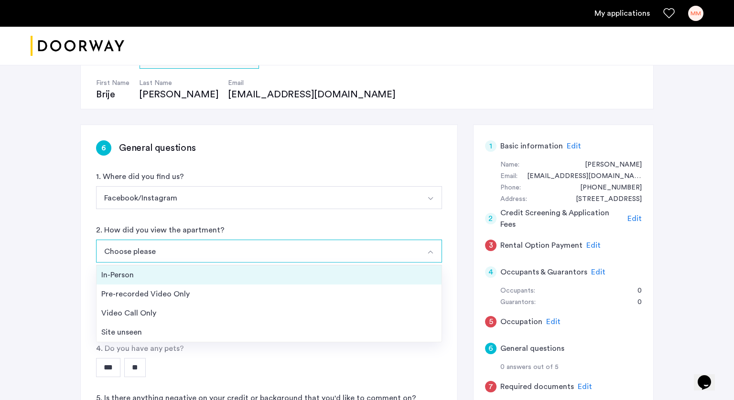
click at [163, 278] on div "In-Person" at bounding box center [268, 274] width 335 height 11
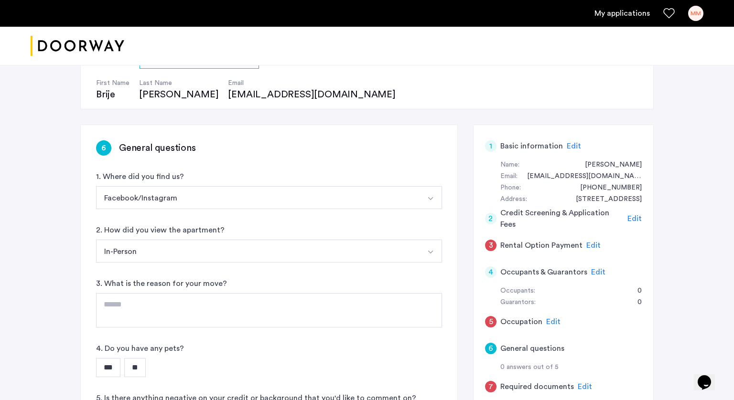
click at [194, 253] on button "In-Person" at bounding box center [257, 251] width 323 height 23
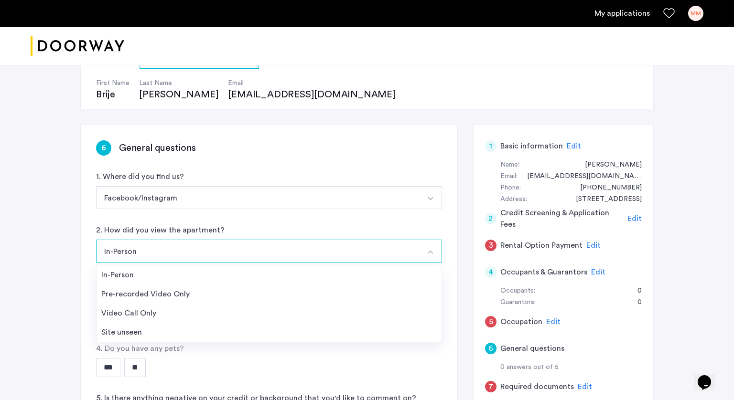
click at [194, 253] on button "In-Person" at bounding box center [257, 251] width 323 height 23
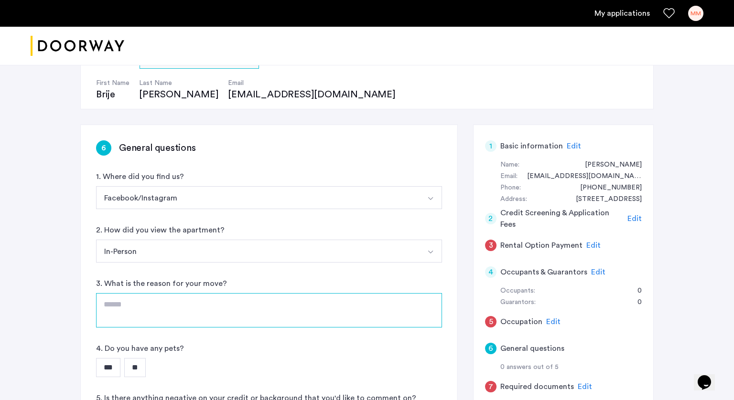
click at [169, 307] on textarea at bounding box center [269, 310] width 346 height 34
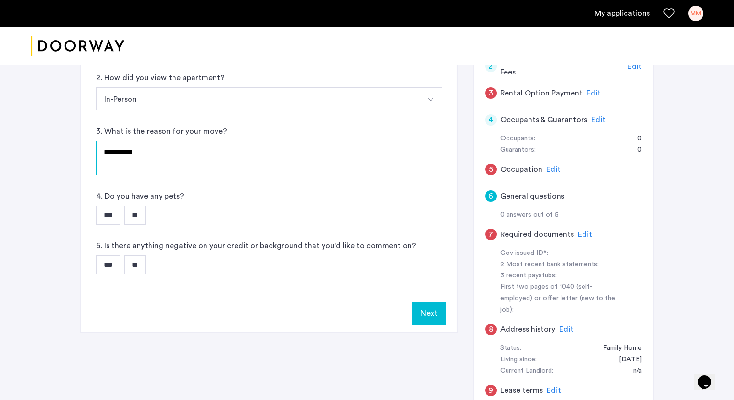
scroll to position [248, 0]
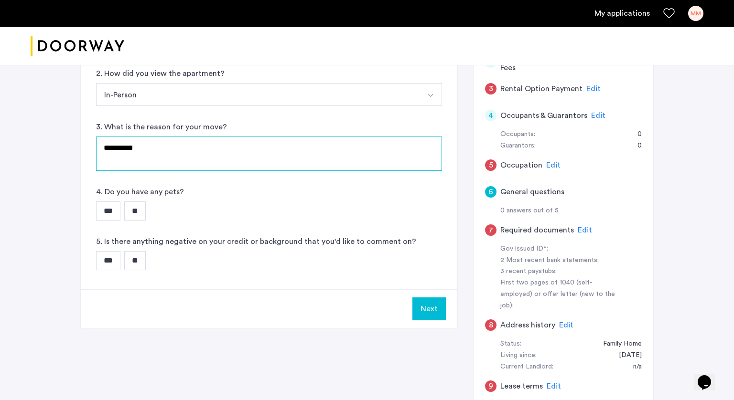
type textarea "**********"
click at [143, 216] on input "**" at bounding box center [135, 211] width 22 height 19
click at [146, 260] on input "**" at bounding box center [135, 260] width 22 height 19
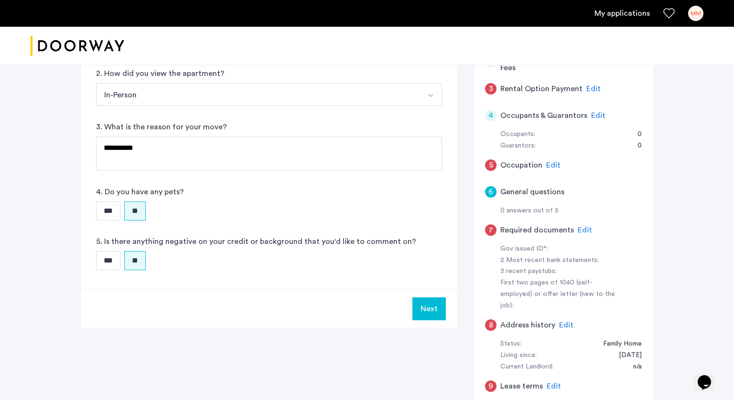
click at [423, 309] on button "Next" at bounding box center [428, 309] width 33 height 23
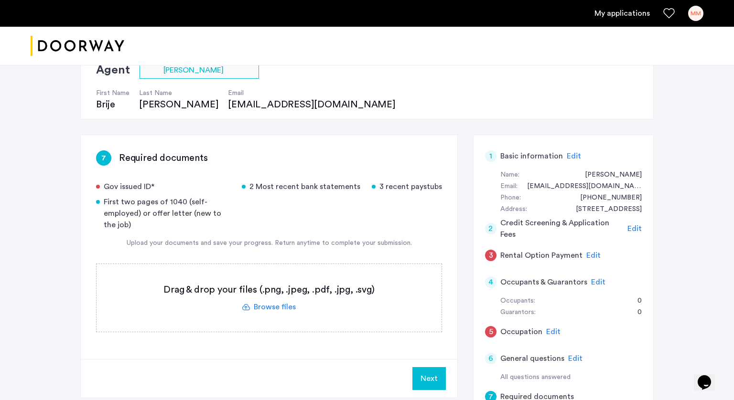
scroll to position [84, 0]
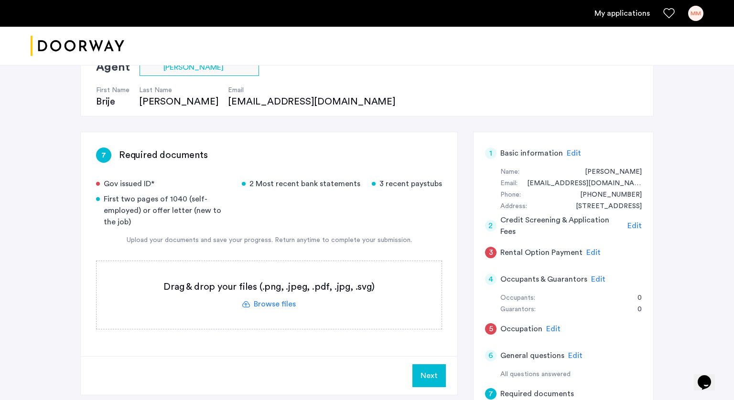
click at [597, 277] on span "Edit" at bounding box center [598, 280] width 14 height 8
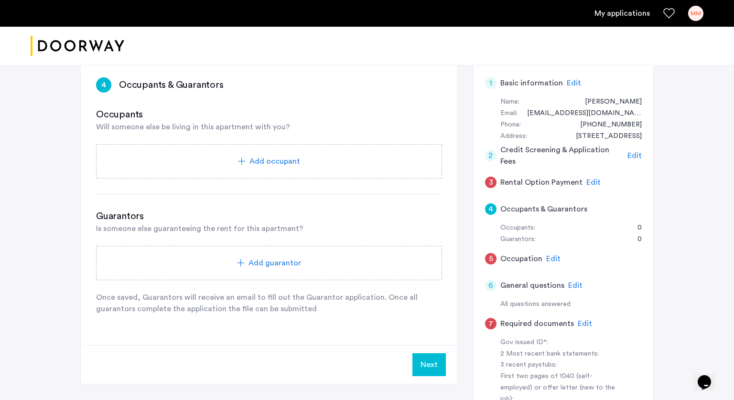
scroll to position [155, 0]
click at [263, 262] on span "Add guarantor" at bounding box center [274, 262] width 53 height 11
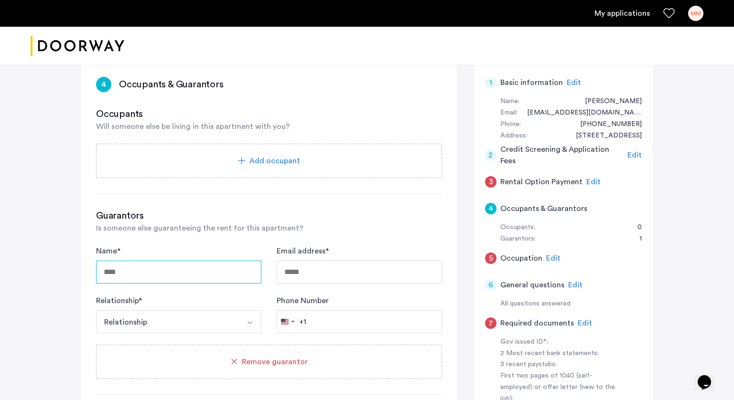
click at [203, 280] on input "Name *" at bounding box center [178, 272] width 165 height 23
type input "*****"
type input "******"
click at [160, 313] on button "Relationship" at bounding box center [167, 322] width 143 height 23
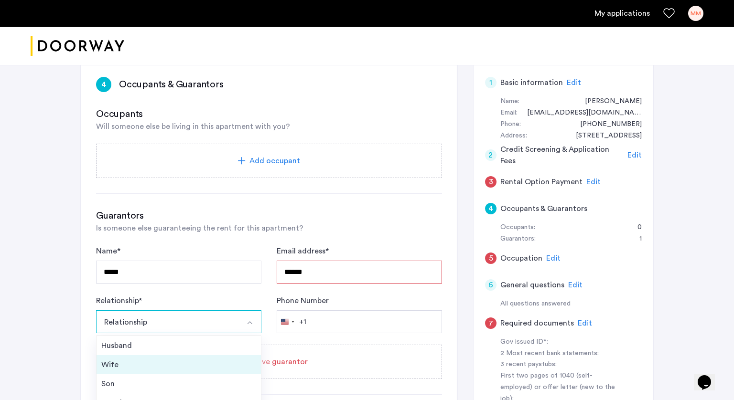
scroll to position [34, 0]
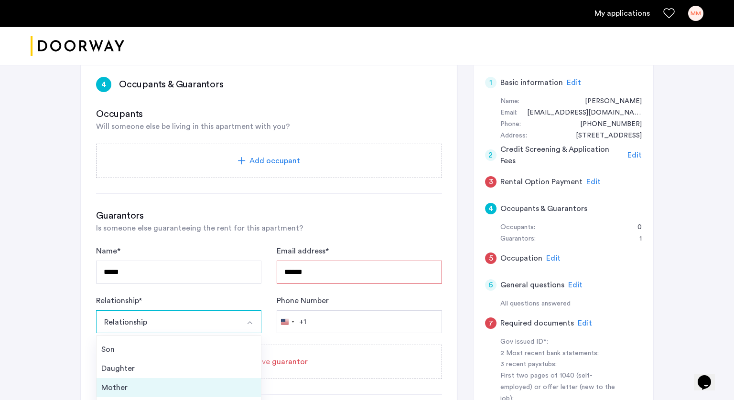
click at [124, 390] on div "Mother" at bounding box center [178, 387] width 155 height 11
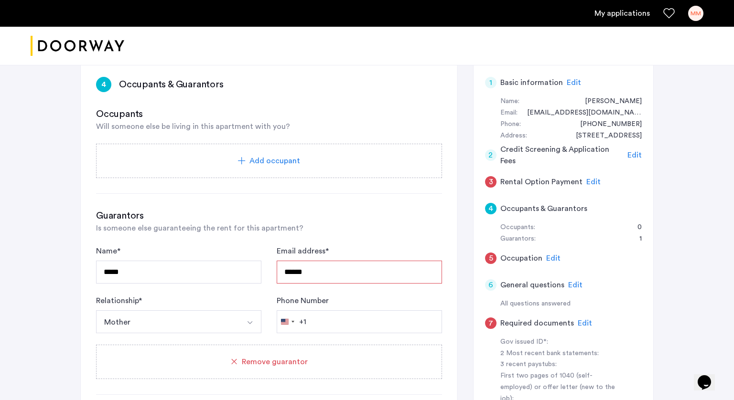
click at [161, 331] on button "Mother" at bounding box center [167, 322] width 143 height 23
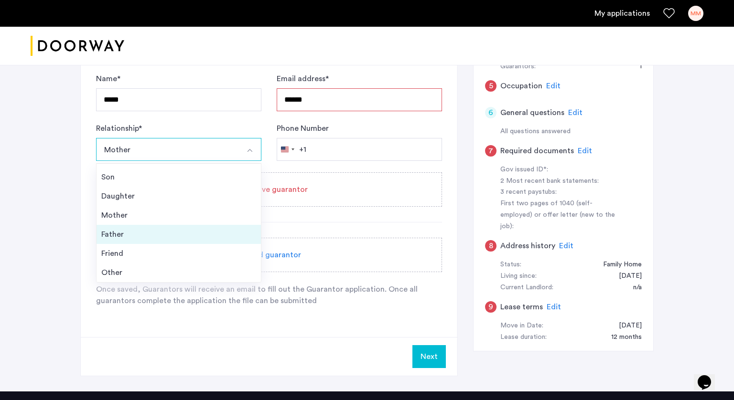
scroll to position [328, 0]
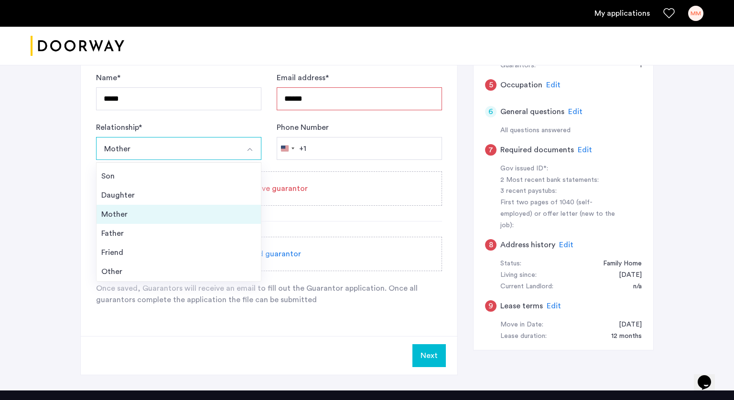
click at [163, 220] on div "Mother" at bounding box center [178, 214] width 155 height 11
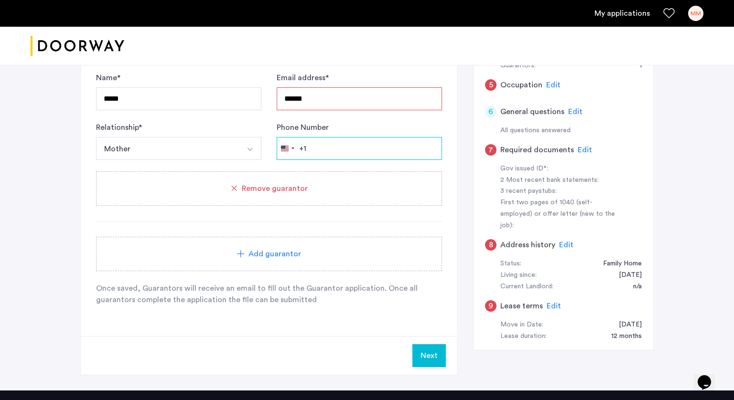
click at [344, 143] on input "Phone Number" at bounding box center [359, 148] width 165 height 23
type input "**********"
click at [281, 227] on div "Guarantors Is someone else guaranteeing the rent for this apartment? Name * ***…" at bounding box center [269, 171] width 346 height 270
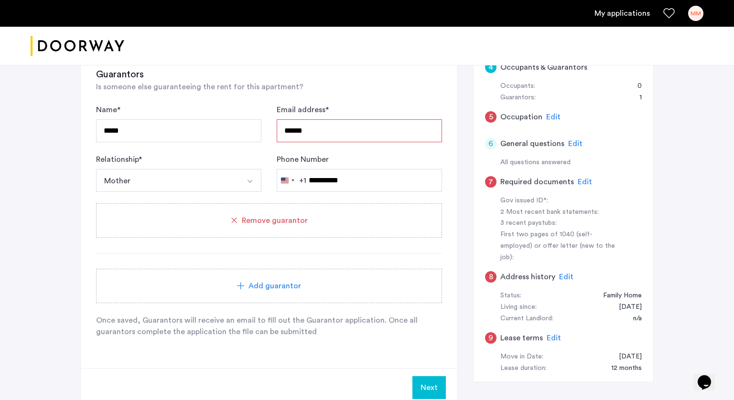
scroll to position [299, 0]
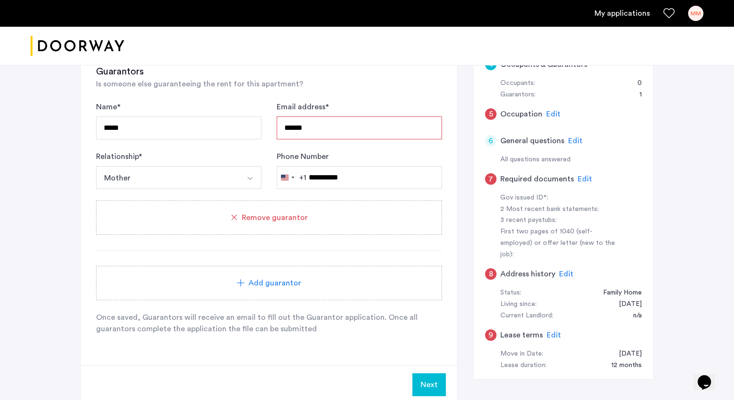
click at [429, 381] on button "Next" at bounding box center [428, 385] width 33 height 23
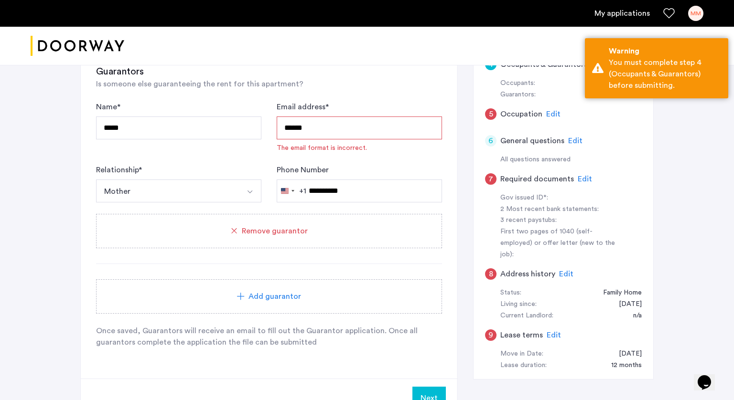
click at [328, 129] on input "******" at bounding box center [359, 128] width 165 height 23
type input "*"
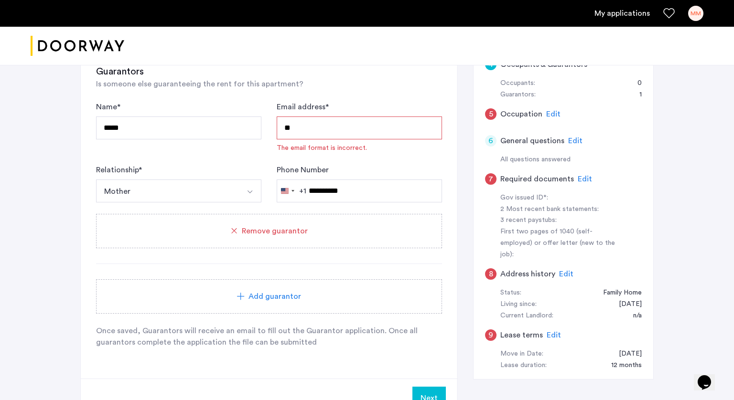
type input "*"
click at [219, 134] on input "*****" at bounding box center [178, 128] width 165 height 23
type input "**********"
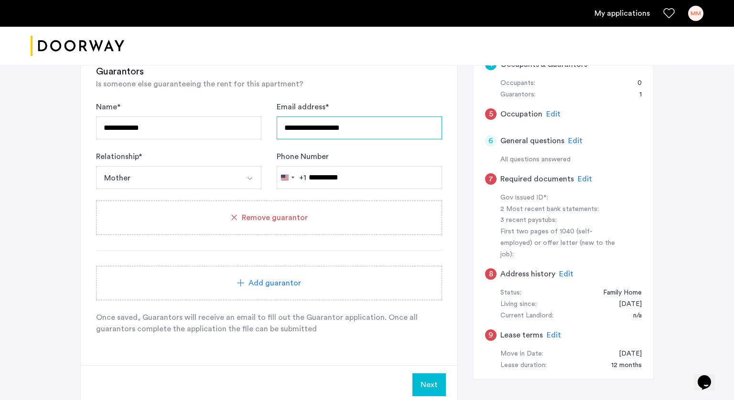
type input "**********"
click at [266, 258] on div "**********" at bounding box center [269, 200] width 346 height 270
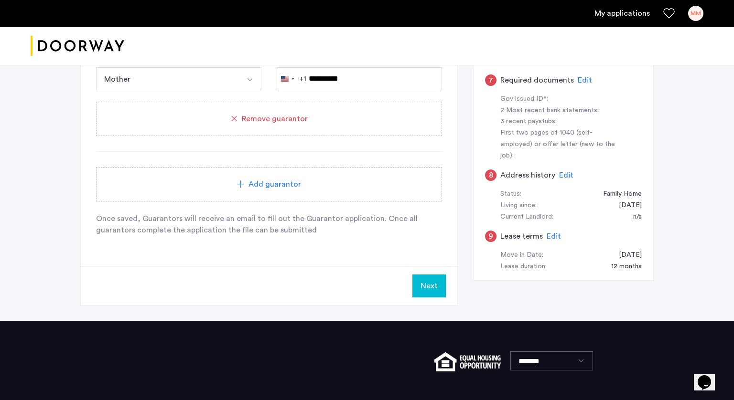
scroll to position [400, 0]
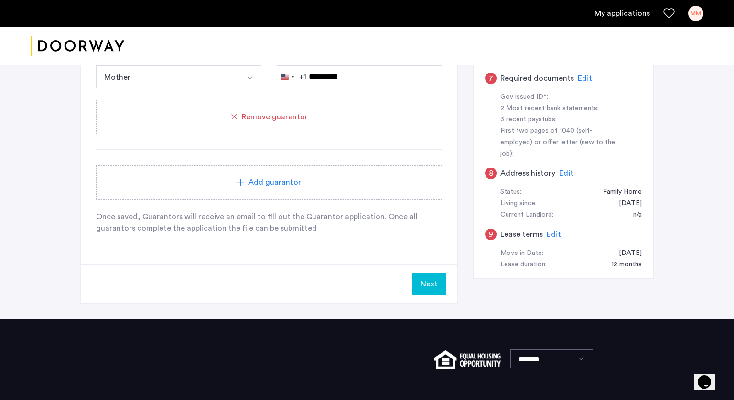
click at [437, 282] on button "Next" at bounding box center [428, 284] width 33 height 23
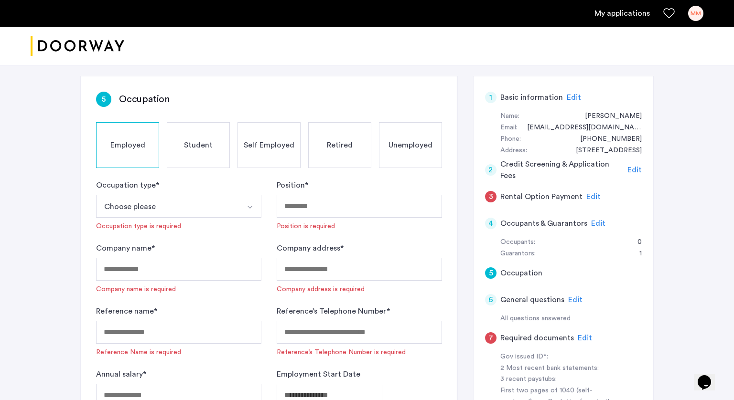
scroll to position [141, 0]
click at [593, 225] on span "Edit" at bounding box center [598, 223] width 14 height 8
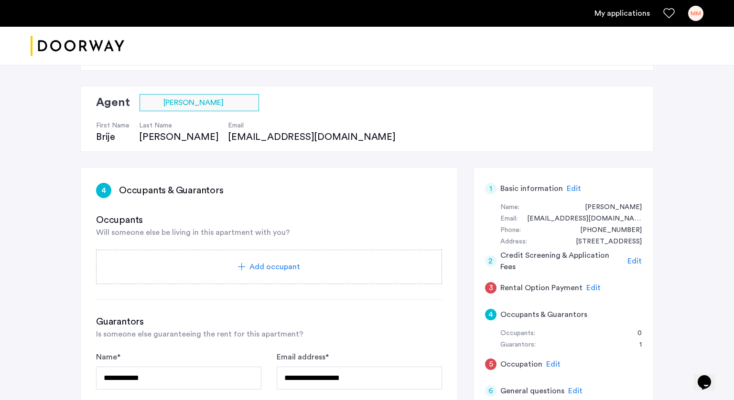
scroll to position [52, 0]
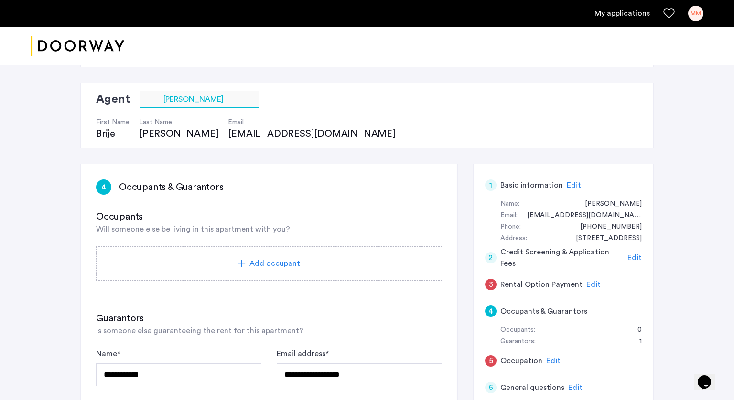
click at [589, 282] on span "Edit" at bounding box center [593, 285] width 14 height 8
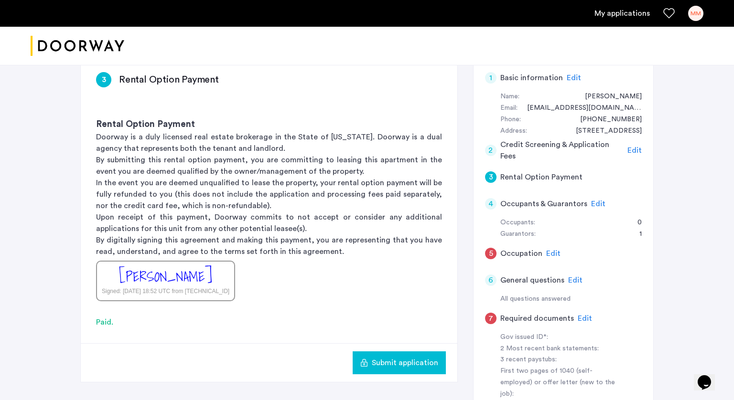
scroll to position [161, 0]
click at [408, 368] on button "Submit application" at bounding box center [399, 362] width 93 height 23
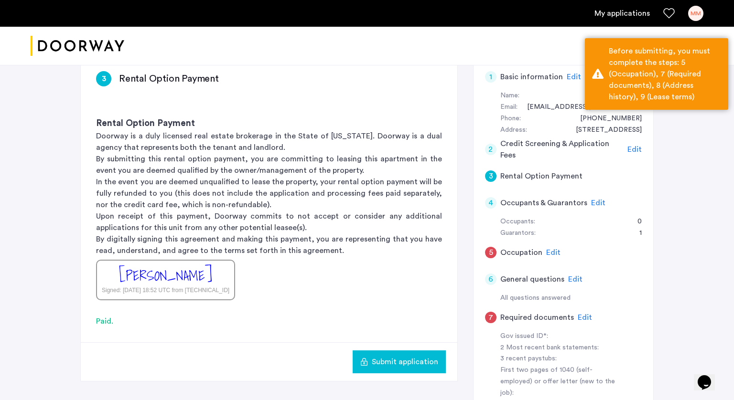
click at [545, 46] on div at bounding box center [367, 46] width 734 height 39
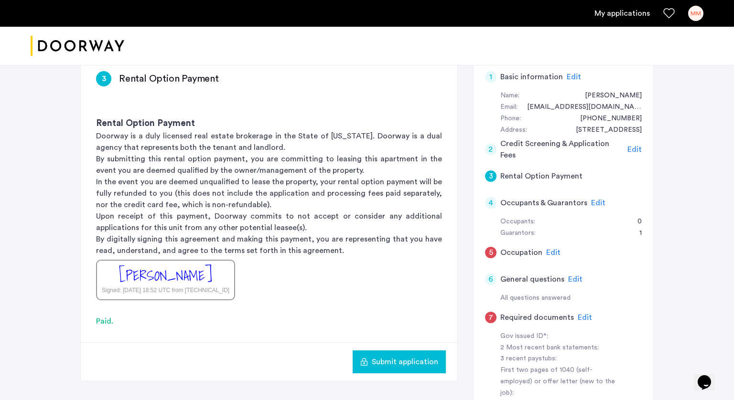
click at [553, 250] on span "Edit" at bounding box center [553, 253] width 14 height 8
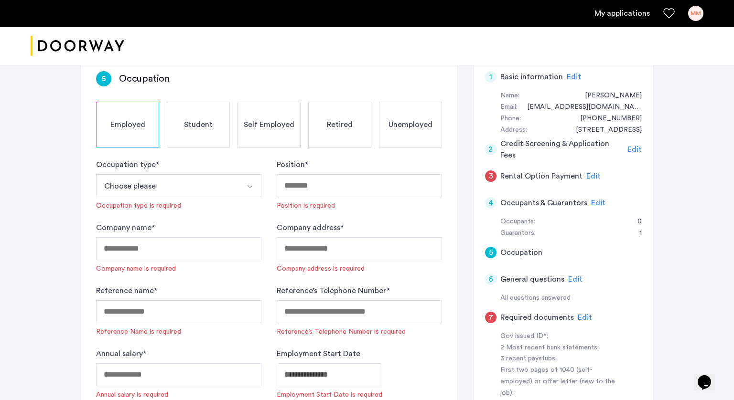
click at [189, 135] on div "Student" at bounding box center [198, 125] width 63 height 46
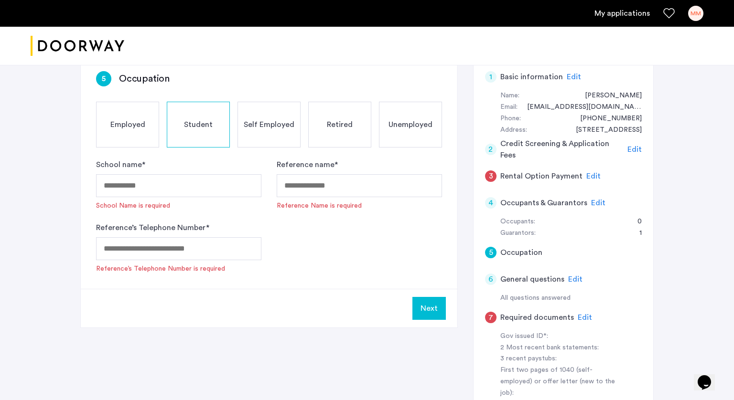
click at [121, 128] on span "Employed" at bounding box center [127, 124] width 35 height 11
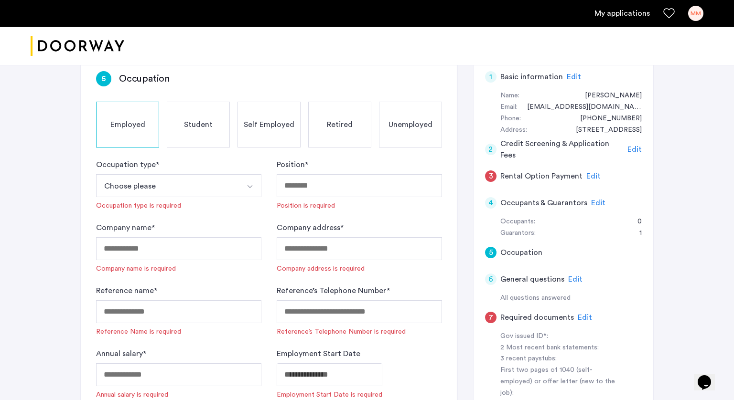
click at [198, 124] on span "Student" at bounding box center [198, 124] width 29 height 11
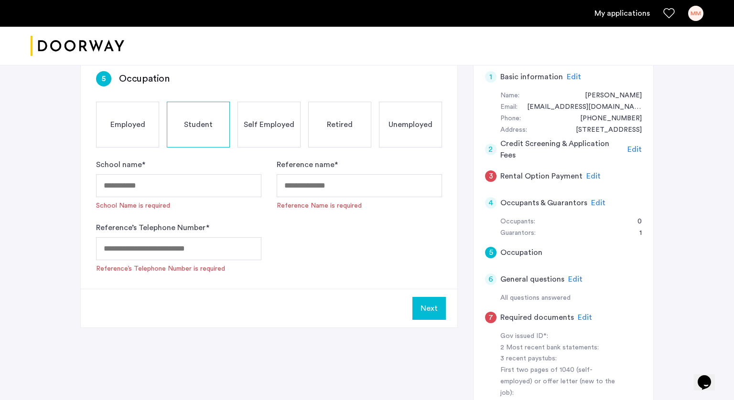
click at [109, 125] on div "Employed" at bounding box center [127, 125] width 63 height 46
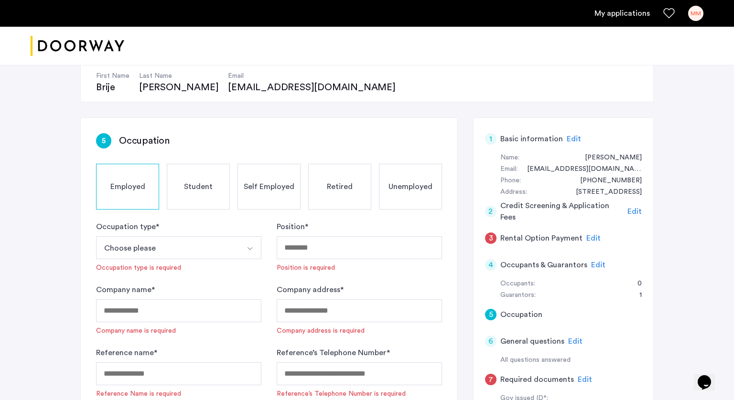
scroll to position [96, 0]
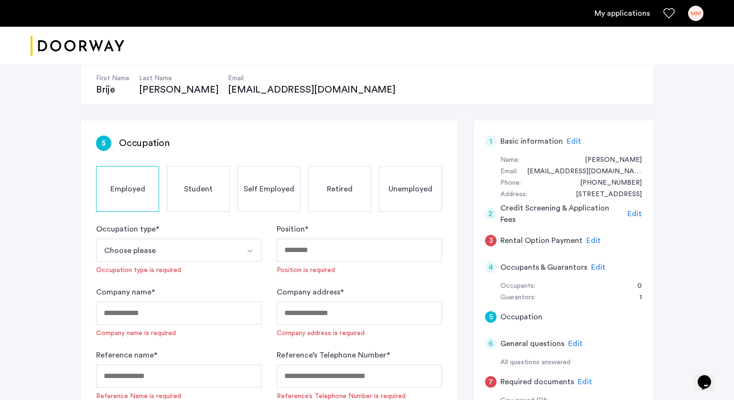
click at [204, 188] on span "Student" at bounding box center [198, 188] width 29 height 11
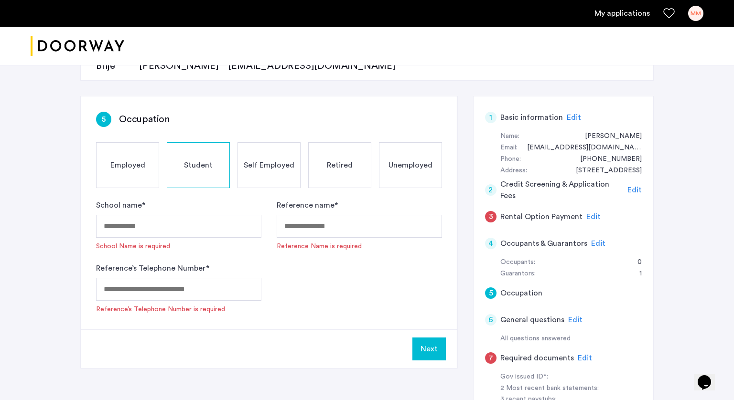
scroll to position [121, 0]
click at [336, 202] on label "Reference name *" at bounding box center [307, 204] width 61 height 11
click at [336, 214] on input "Reference name *" at bounding box center [359, 225] width 165 height 23
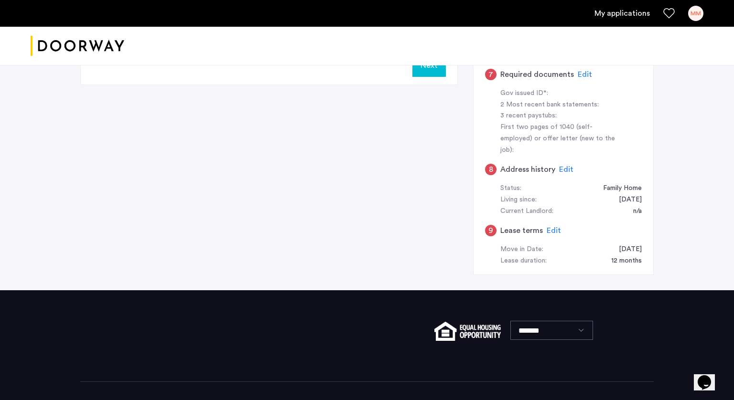
scroll to position [406, 0]
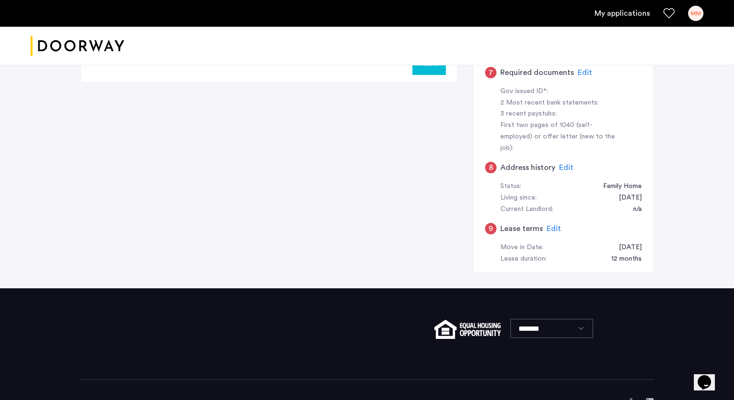
click at [549, 225] on span "Edit" at bounding box center [554, 229] width 14 height 8
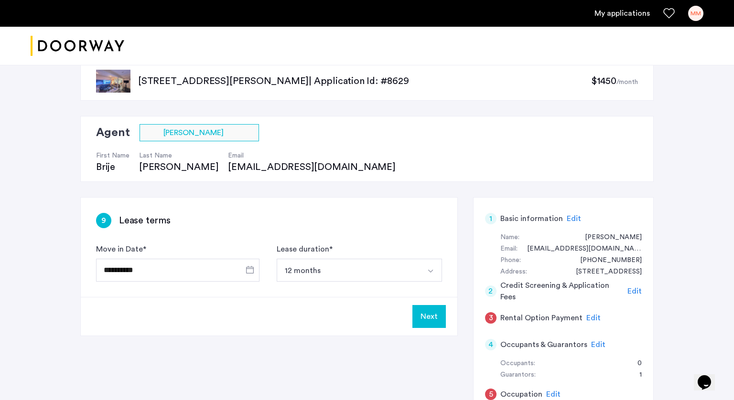
scroll to position [22, 0]
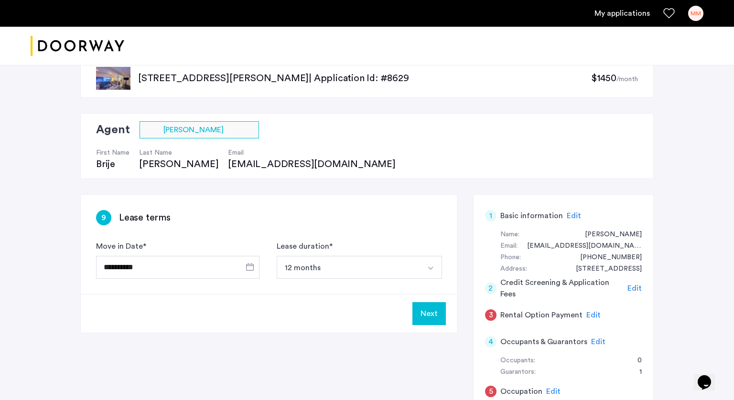
click at [437, 311] on button "Next" at bounding box center [428, 313] width 33 height 23
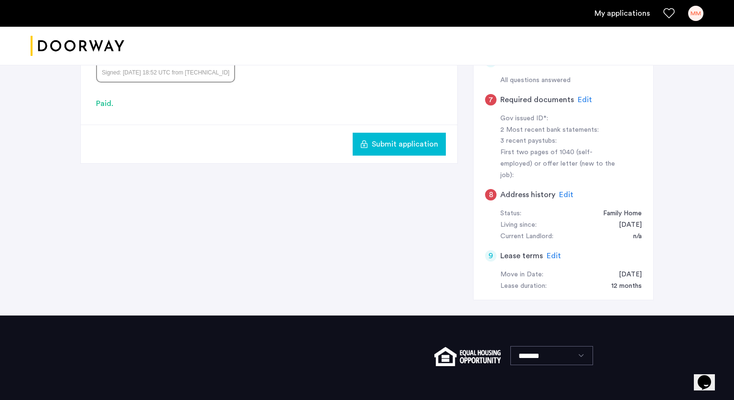
scroll to position [377, 0]
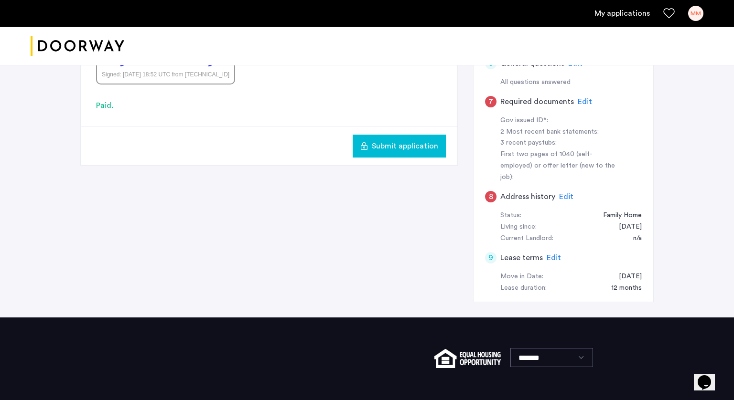
click at [561, 193] on span "Edit" at bounding box center [566, 197] width 14 height 8
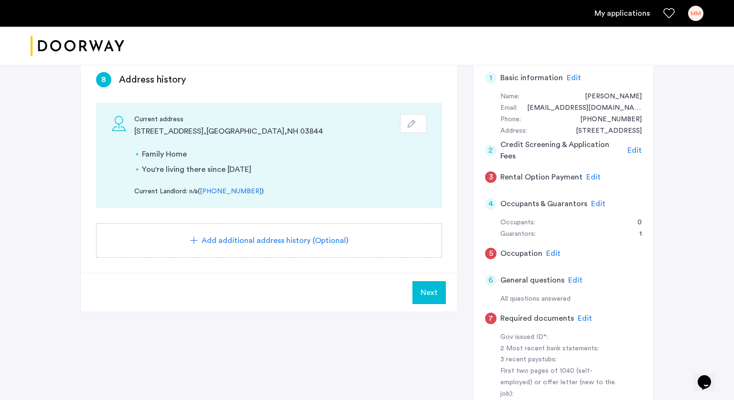
scroll to position [156, 0]
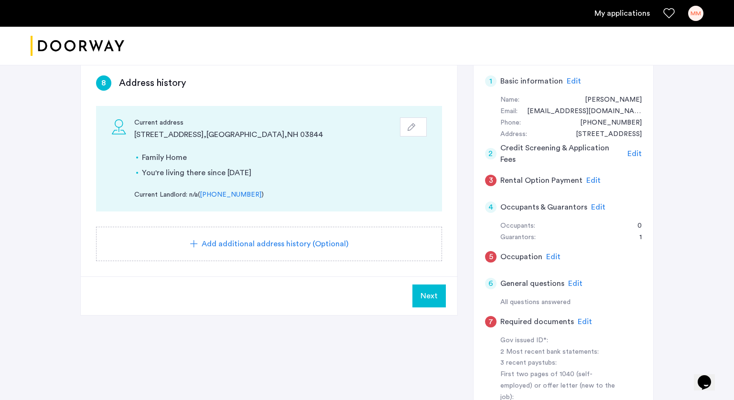
click at [581, 318] on span "Edit" at bounding box center [585, 322] width 14 height 8
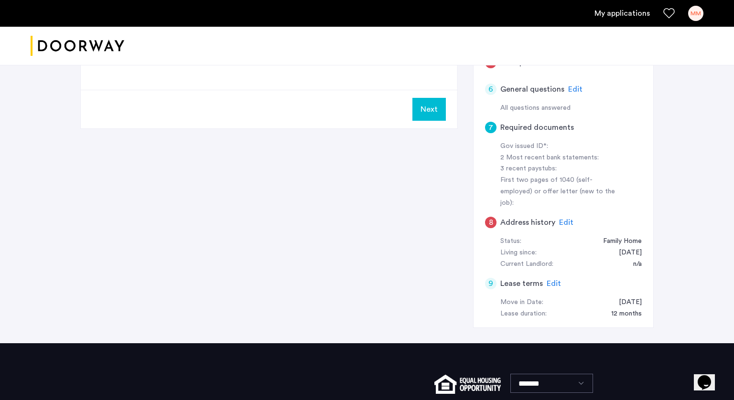
scroll to position [343, 0]
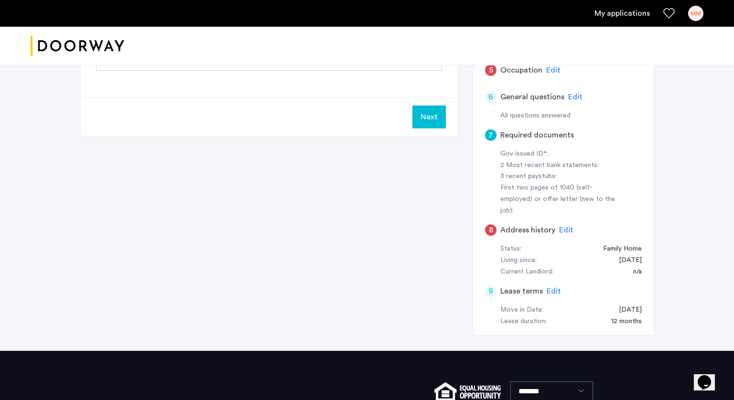
click at [559, 226] on span "Edit" at bounding box center [566, 230] width 14 height 8
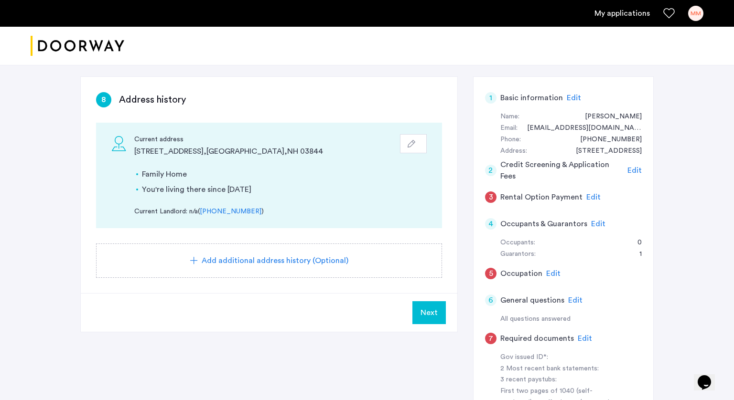
scroll to position [142, 0]
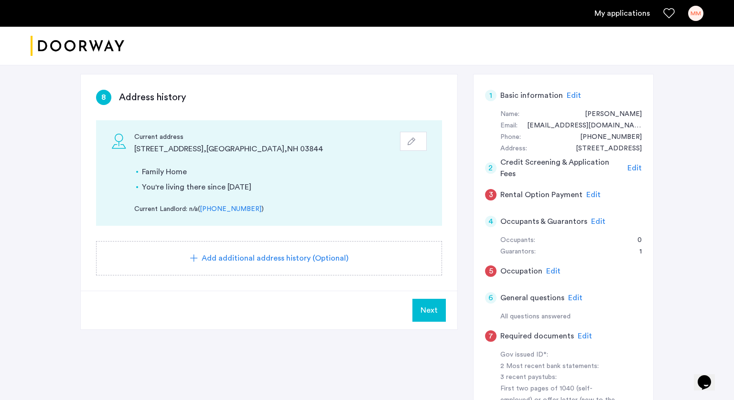
click at [425, 312] on span "Next" at bounding box center [428, 310] width 17 height 11
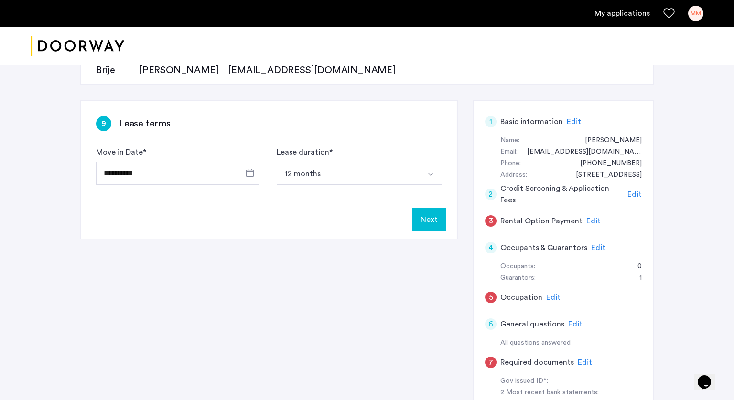
scroll to position [114, 0]
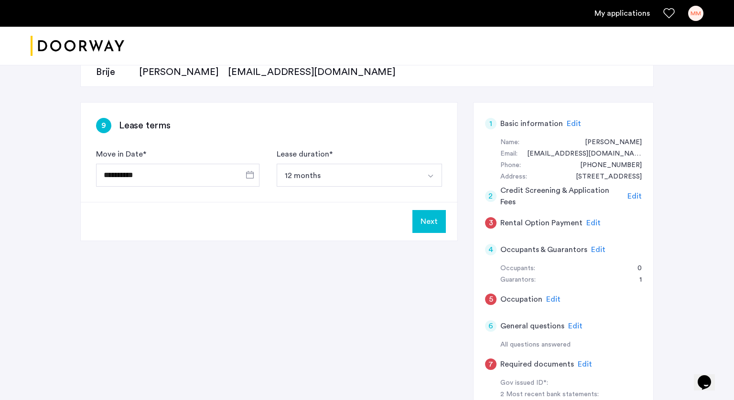
click at [425, 223] on button "Next" at bounding box center [428, 221] width 33 height 23
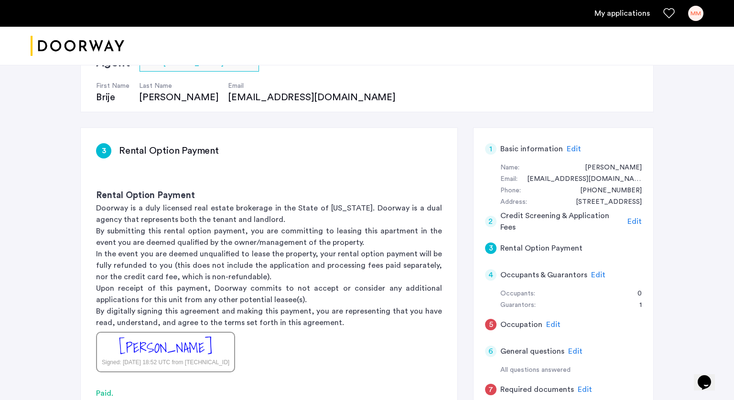
scroll to position [79, 0]
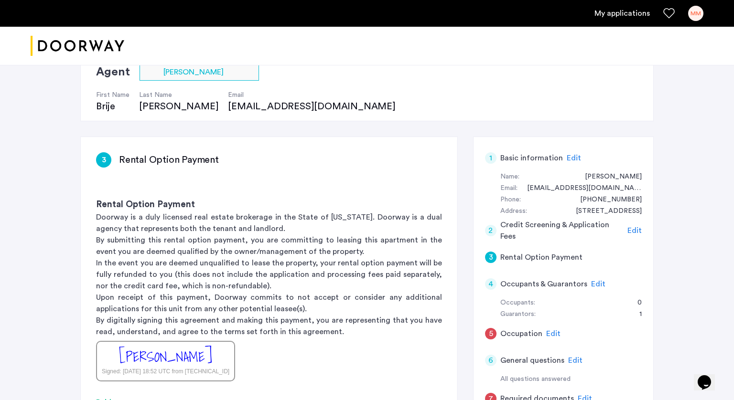
click at [593, 283] on span "Edit" at bounding box center [598, 284] width 14 height 8
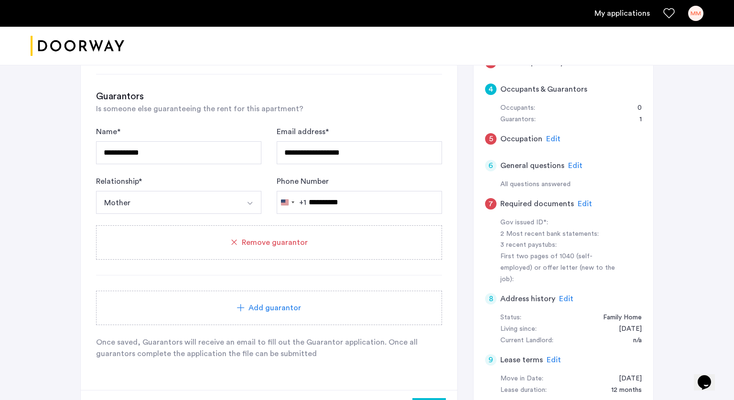
scroll to position [275, 0]
click at [332, 313] on div "Add guarantor" at bounding box center [269, 307] width 346 height 34
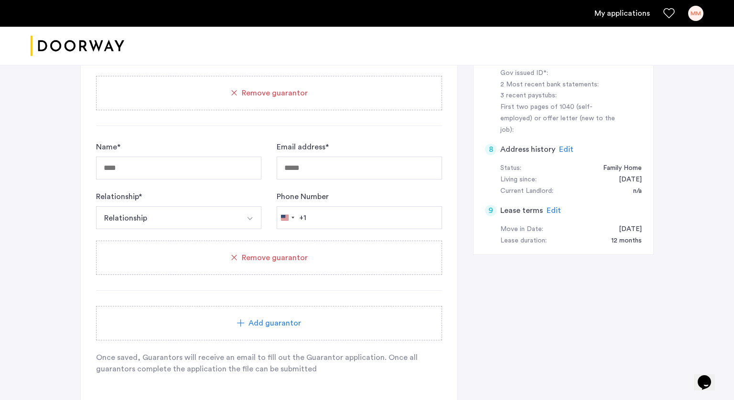
scroll to position [423, 0]
click at [313, 271] on div "Remove guarantor" at bounding box center [269, 259] width 346 height 34
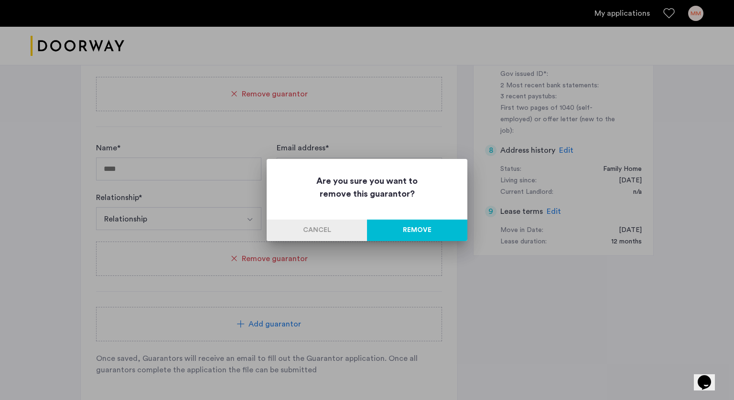
click at [405, 226] on button "Remove" at bounding box center [417, 231] width 100 height 22
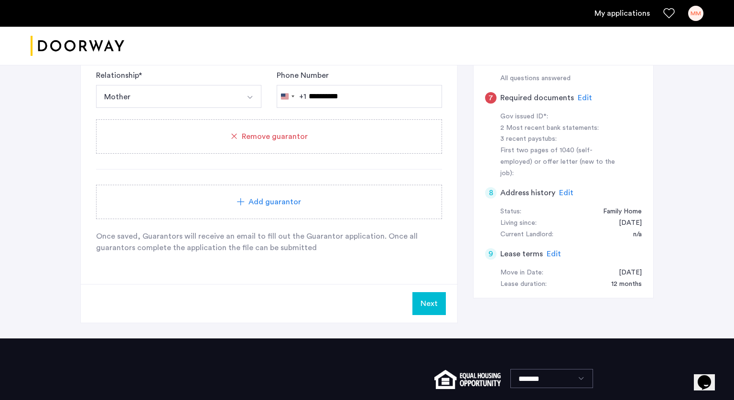
scroll to position [397, 0]
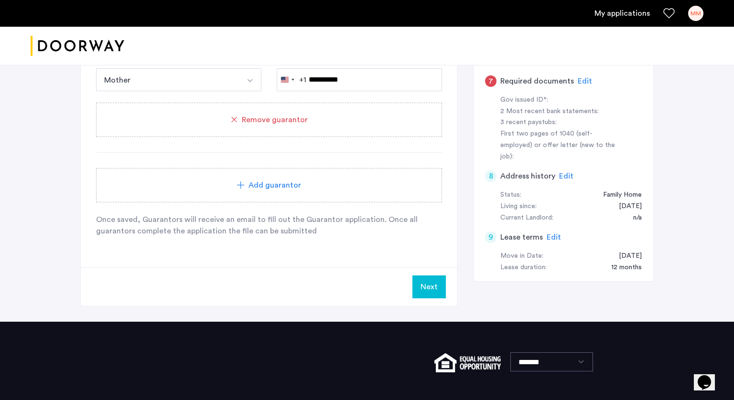
click at [436, 291] on button "Next" at bounding box center [428, 287] width 33 height 23
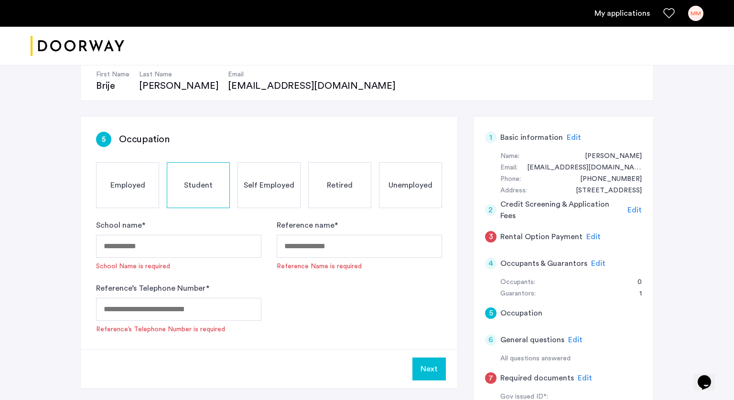
scroll to position [101, 0]
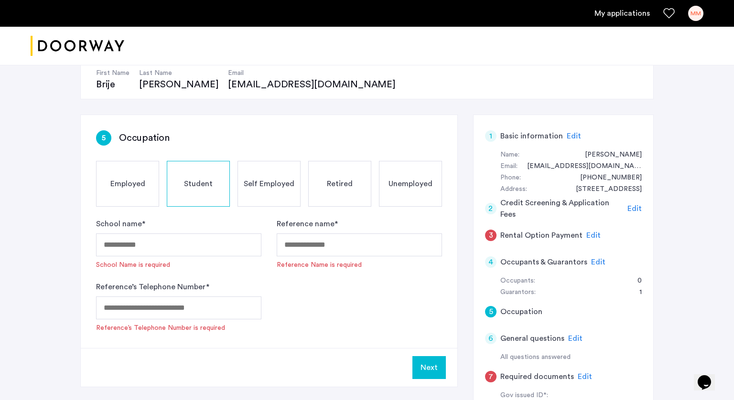
click at [125, 184] on span "Employed" at bounding box center [127, 183] width 35 height 11
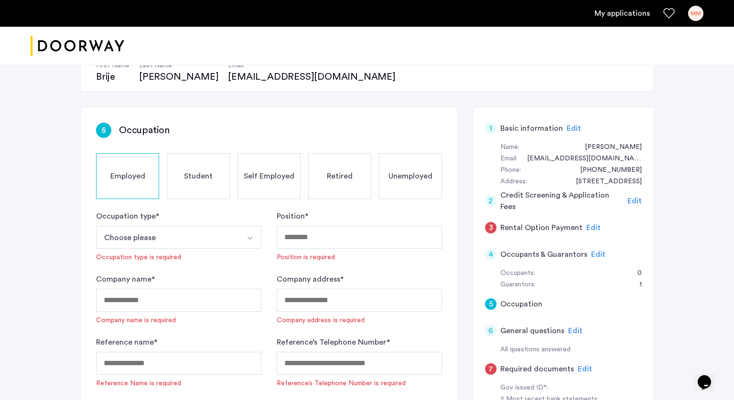
scroll to position [104, 0]
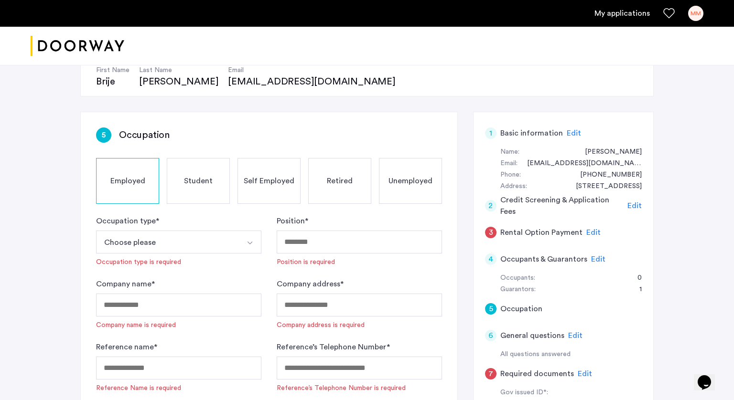
click at [194, 197] on div "Student" at bounding box center [198, 181] width 63 height 46
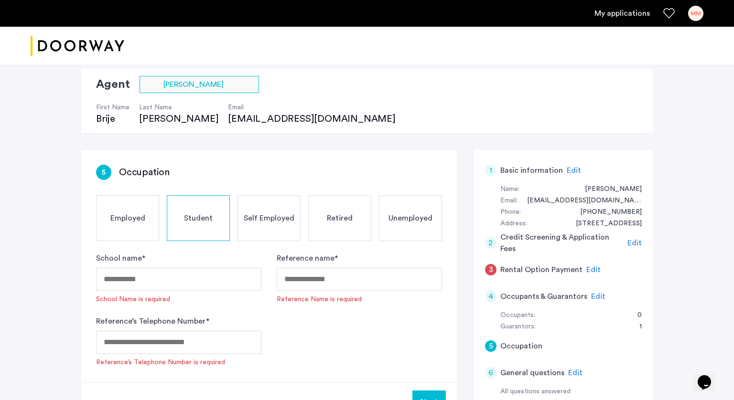
scroll to position [0, 0]
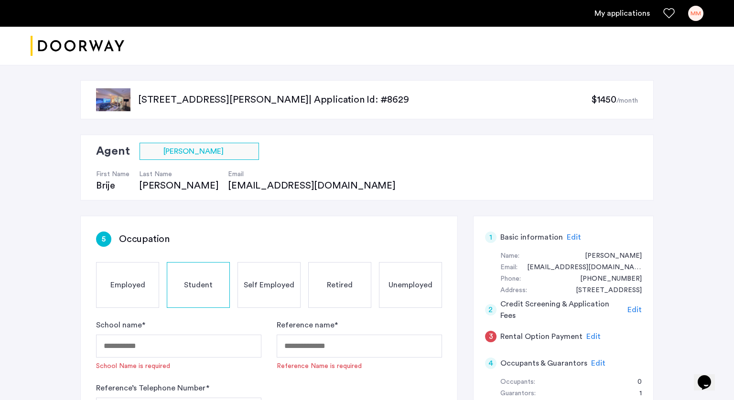
click at [131, 272] on div "Employed" at bounding box center [127, 285] width 63 height 46
